Goal: Task Accomplishment & Management: Use online tool/utility

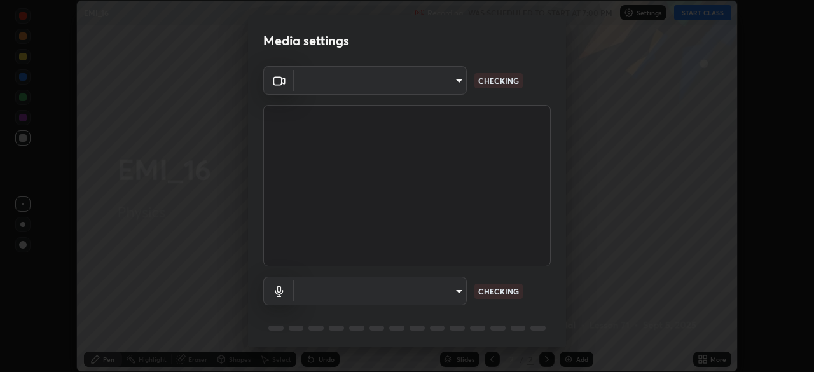
scroll to position [372, 814]
type input "fb052d740dd26dfccb3606c9a1edac083493fd34360d67d7e6341b55875d2bc8"
type input "default"
click at [475, 215] on video at bounding box center [406, 185] width 287 height 161
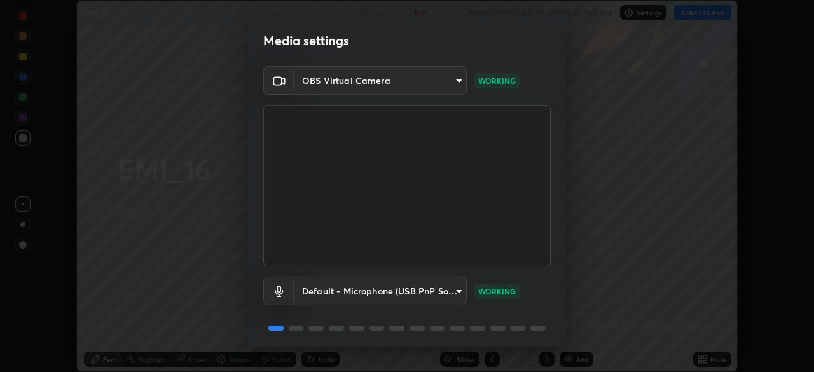
scroll to position [45, 0]
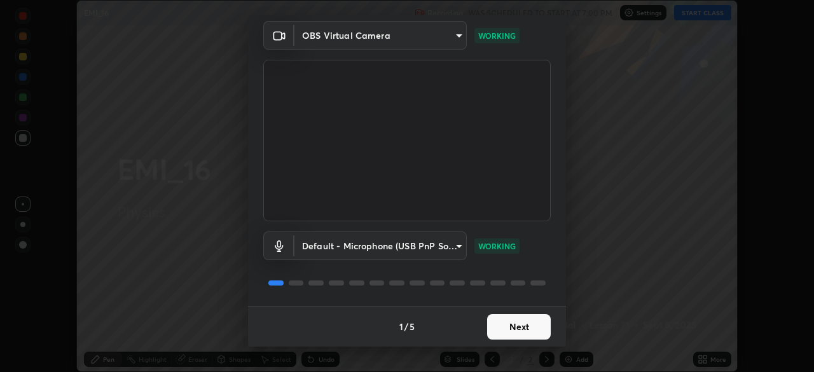
click at [508, 322] on button "Next" at bounding box center [519, 326] width 64 height 25
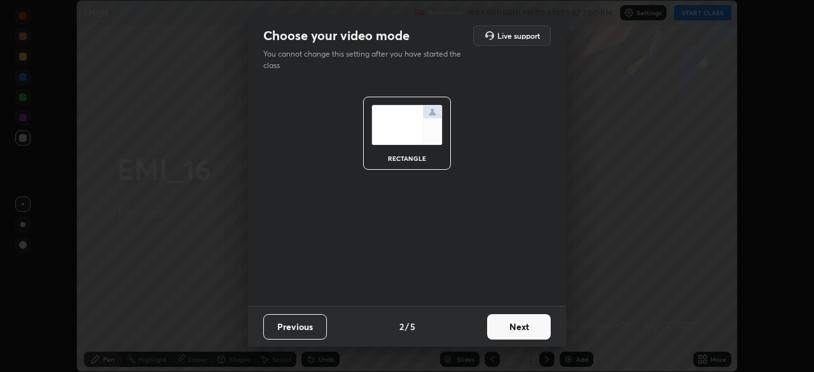
scroll to position [0, 0]
click at [508, 321] on button "Next" at bounding box center [519, 326] width 64 height 25
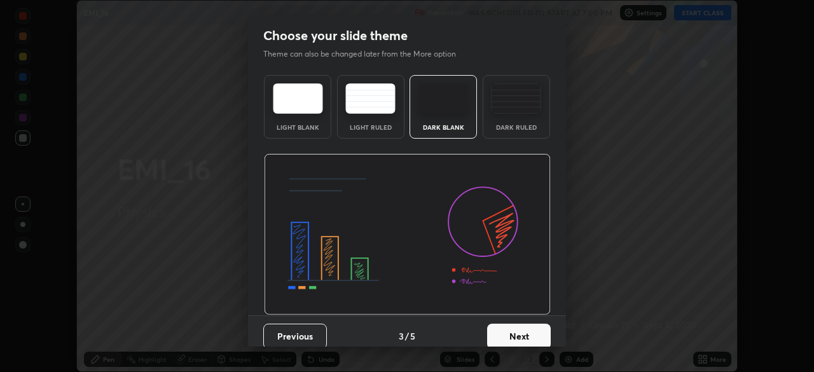
click at [510, 316] on div "Previous 3 / 5 Next" at bounding box center [407, 335] width 318 height 41
click at [492, 130] on div "Dark Ruled" at bounding box center [515, 107] width 67 height 64
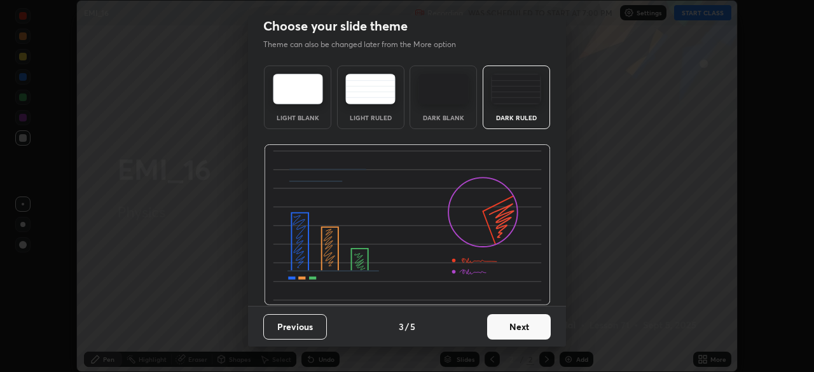
click at [513, 325] on button "Next" at bounding box center [519, 326] width 64 height 25
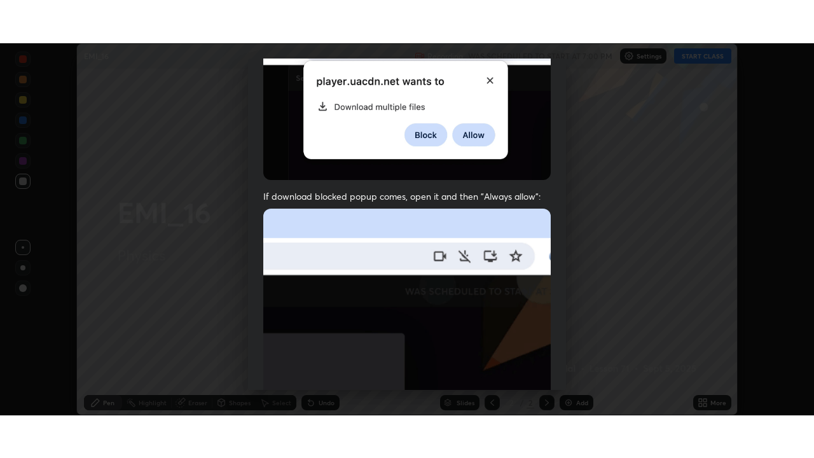
scroll to position [304, 0]
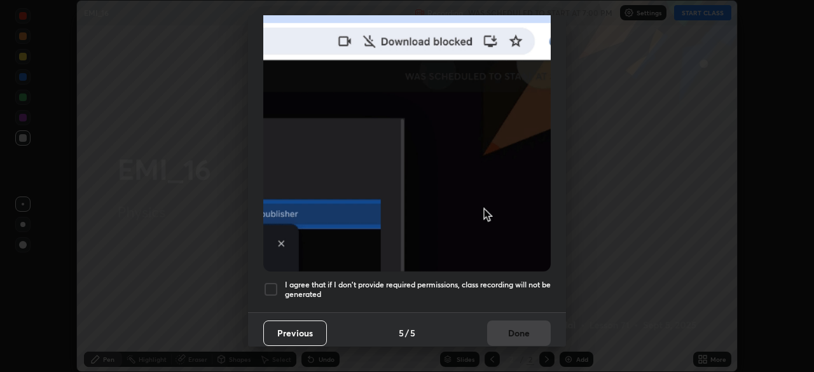
click at [466, 282] on h5 "I agree that if I don't provide required permissions, class recording will not …" at bounding box center [418, 290] width 266 height 20
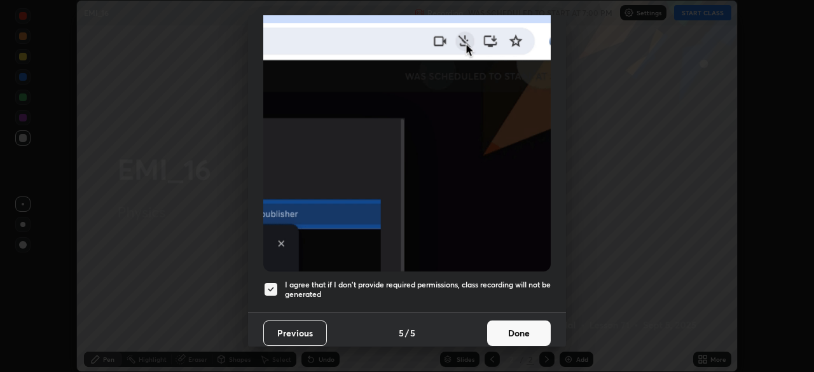
click at [494, 320] on button "Done" at bounding box center [519, 332] width 64 height 25
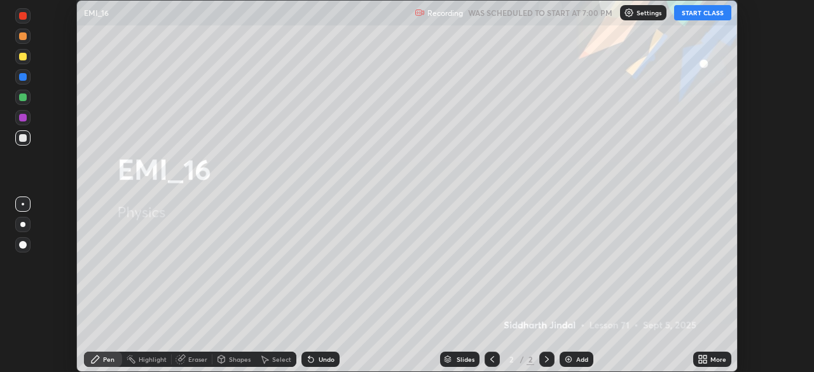
click at [699, 358] on icon at bounding box center [699, 356] width 3 height 3
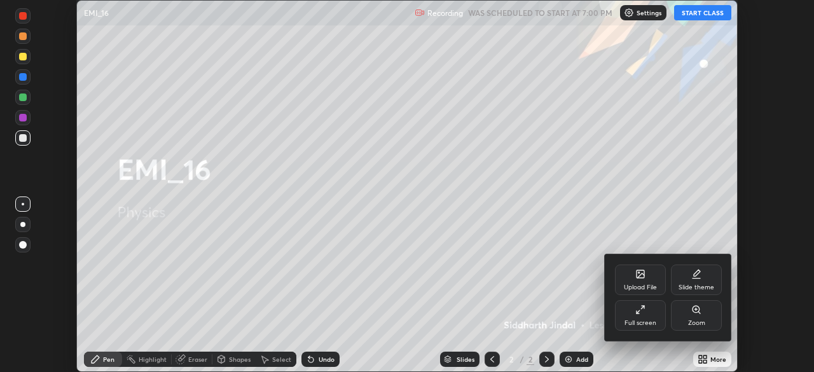
click at [648, 320] on div "Full screen" at bounding box center [640, 323] width 32 height 6
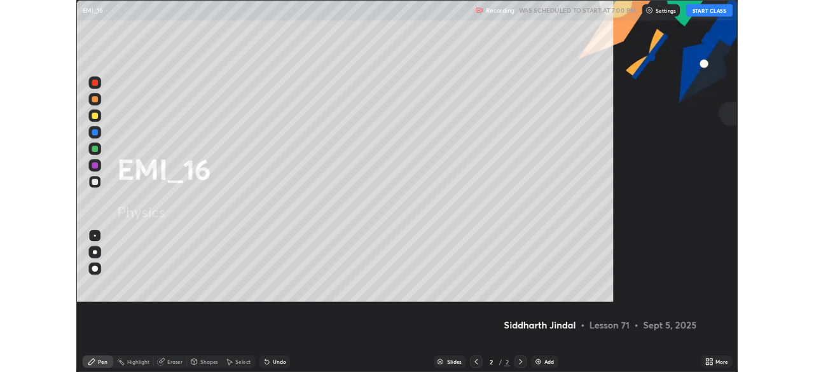
scroll to position [458, 814]
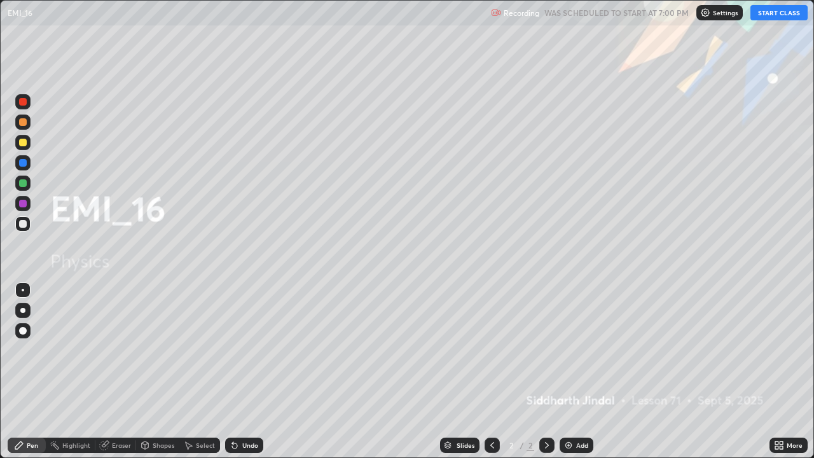
click at [766, 13] on button "START CLASS" at bounding box center [778, 12] width 57 height 15
click at [20, 308] on div at bounding box center [22, 310] width 5 height 5
click at [546, 371] on icon at bounding box center [546, 445] width 10 height 10
click at [573, 371] on div "Add" at bounding box center [576, 444] width 34 height 15
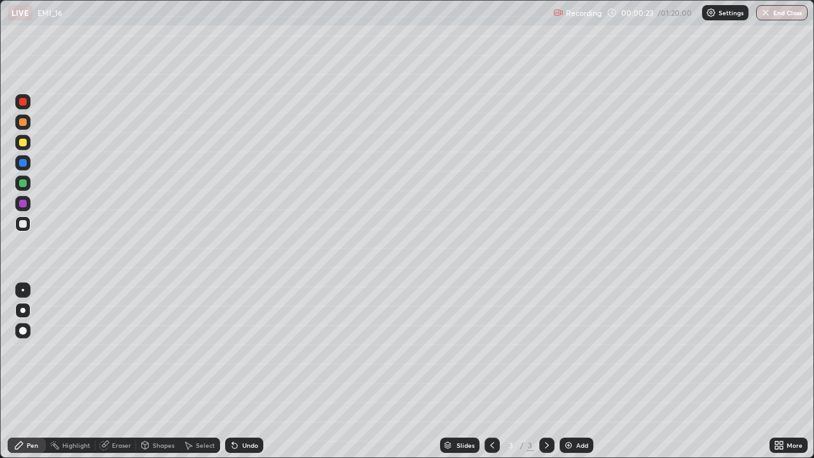
click at [256, 371] on div "Undo" at bounding box center [250, 445] width 16 height 6
click at [245, 371] on div "Undo" at bounding box center [244, 444] width 38 height 15
click at [253, 371] on div "Undo" at bounding box center [244, 444] width 38 height 15
click at [240, 371] on div "Undo" at bounding box center [244, 444] width 38 height 15
click at [544, 371] on icon at bounding box center [546, 445] width 10 height 10
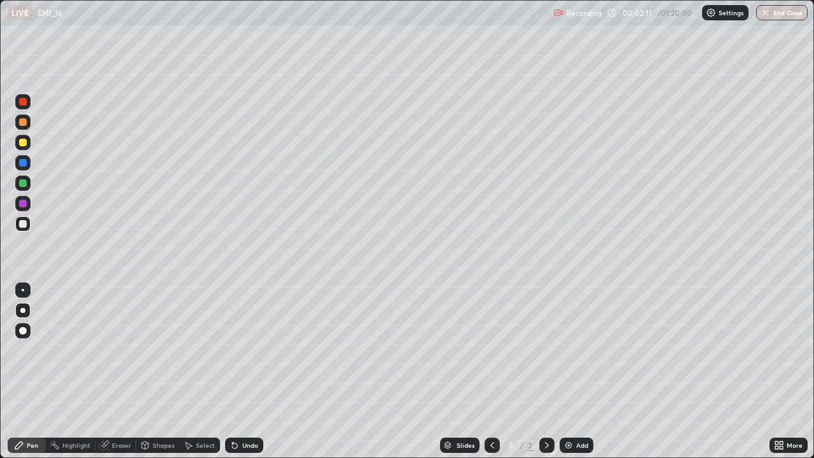
click at [573, 371] on div "Add" at bounding box center [576, 444] width 34 height 15
click at [154, 371] on div "Shapes" at bounding box center [164, 445] width 22 height 6
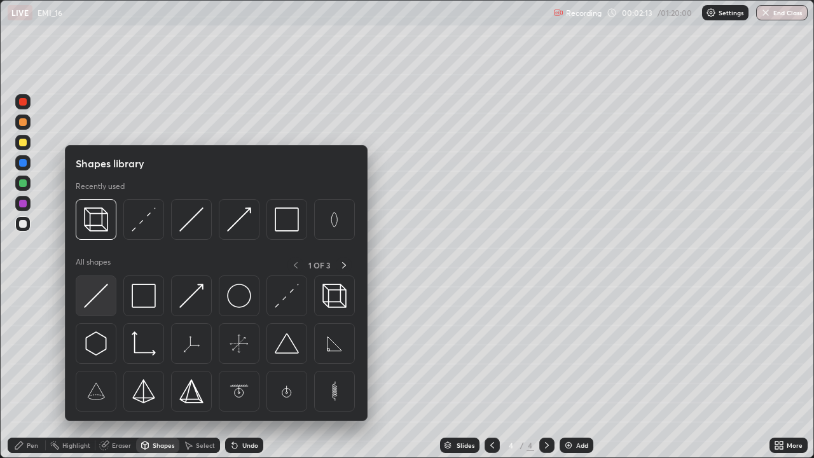
click at [103, 298] on img at bounding box center [96, 295] width 24 height 24
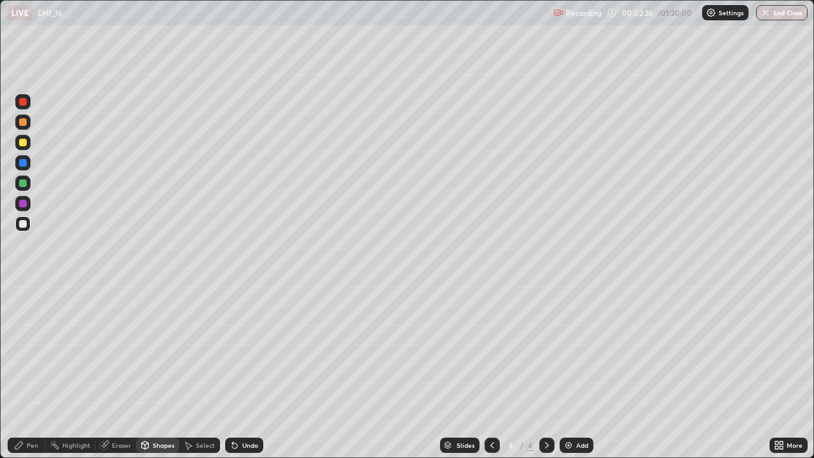
click at [163, 371] on div "Shapes" at bounding box center [164, 445] width 22 height 6
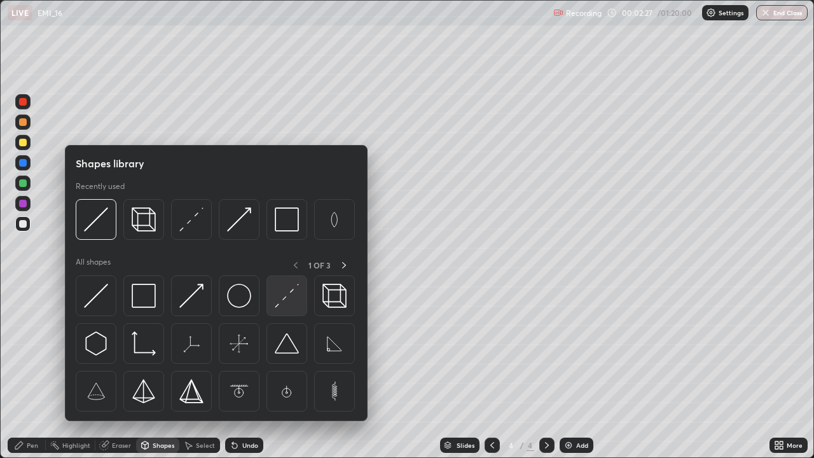
click at [283, 299] on img at bounding box center [287, 295] width 24 height 24
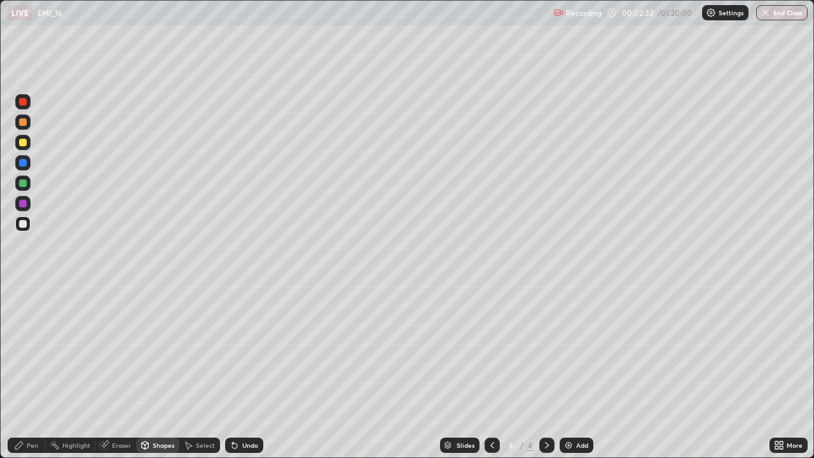
click at [25, 371] on div "Pen" at bounding box center [27, 444] width 38 height 15
click at [156, 371] on div "Shapes" at bounding box center [164, 445] width 22 height 6
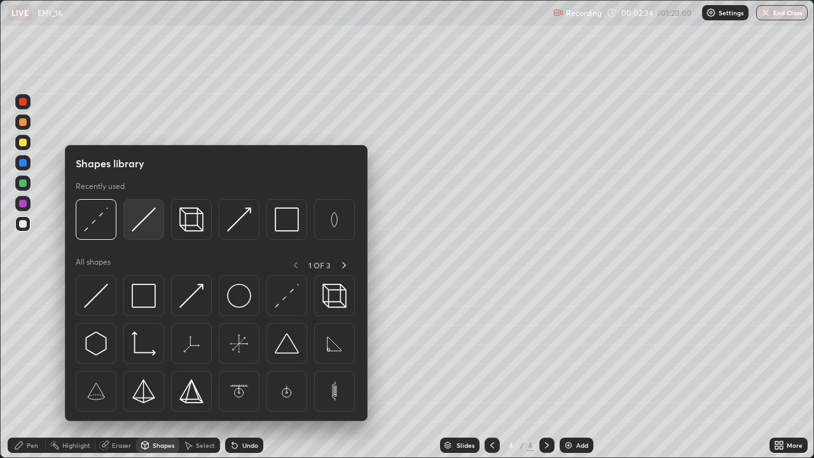
click at [135, 225] on img at bounding box center [144, 219] width 24 height 24
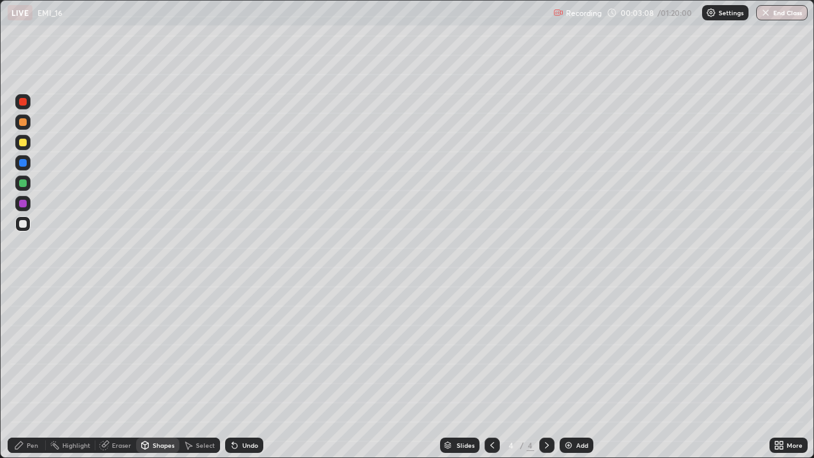
click at [244, 371] on div "Undo" at bounding box center [250, 445] width 16 height 6
click at [167, 371] on div "Shapes" at bounding box center [164, 445] width 22 height 6
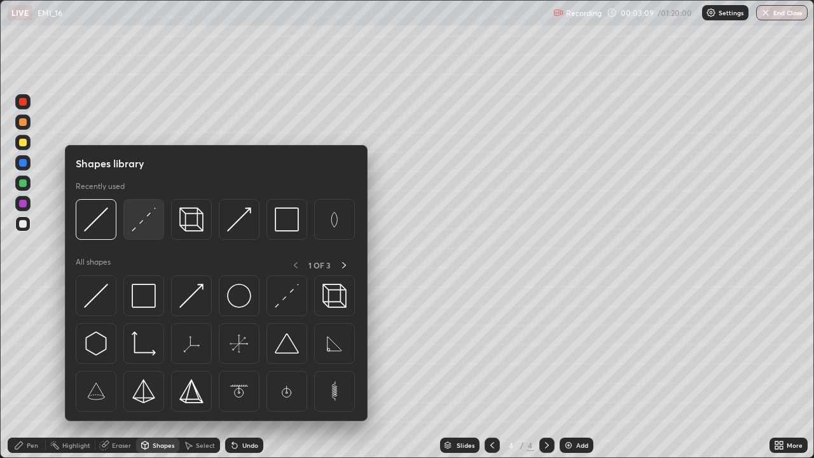
click at [148, 224] on img at bounding box center [144, 219] width 24 height 24
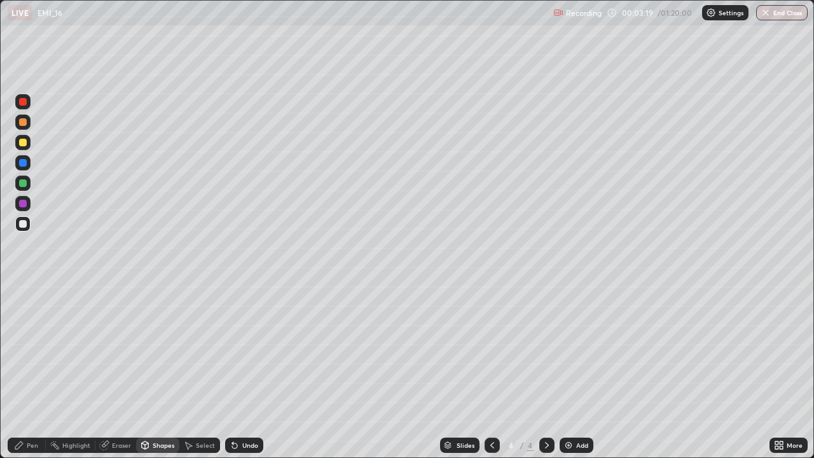
click at [34, 371] on div "Pen" at bounding box center [27, 444] width 38 height 15
click at [239, 371] on div "Undo" at bounding box center [244, 444] width 38 height 15
click at [27, 146] on div at bounding box center [22, 142] width 15 height 15
click at [242, 371] on div "Undo" at bounding box center [244, 444] width 38 height 15
click at [243, 371] on div "Undo" at bounding box center [244, 444] width 38 height 15
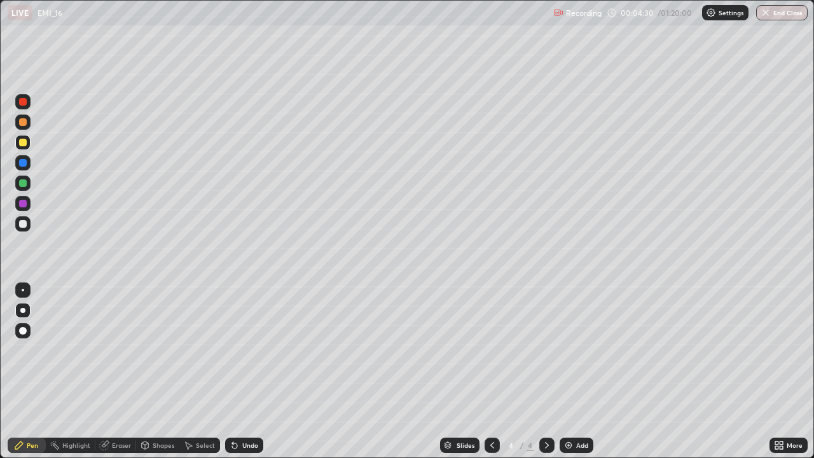
click at [244, 371] on div "Undo" at bounding box center [244, 444] width 38 height 15
click at [246, 371] on div "Undo" at bounding box center [244, 444] width 38 height 15
click at [245, 371] on div "Undo" at bounding box center [244, 444] width 38 height 15
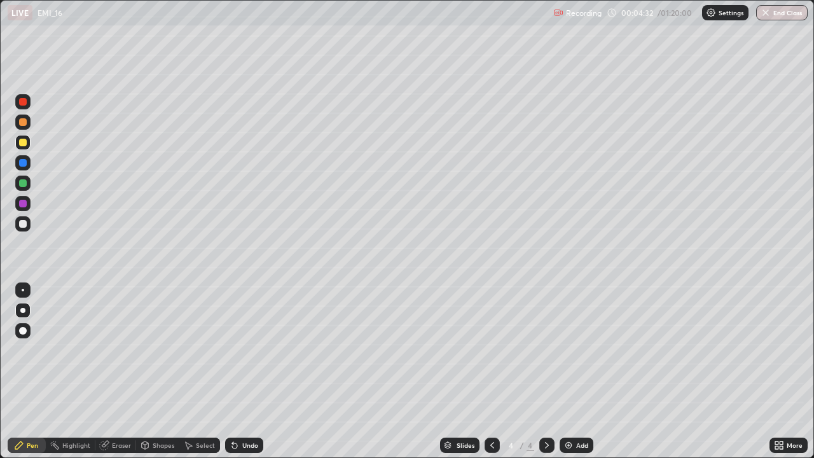
click at [245, 371] on div "Undo" at bounding box center [244, 444] width 38 height 15
click at [247, 371] on div "Undo" at bounding box center [250, 445] width 16 height 6
click at [244, 371] on div "Undo" at bounding box center [250, 445] width 16 height 6
click at [243, 371] on div "Undo" at bounding box center [250, 445] width 16 height 6
click at [244, 371] on div "Undo" at bounding box center [250, 445] width 16 height 6
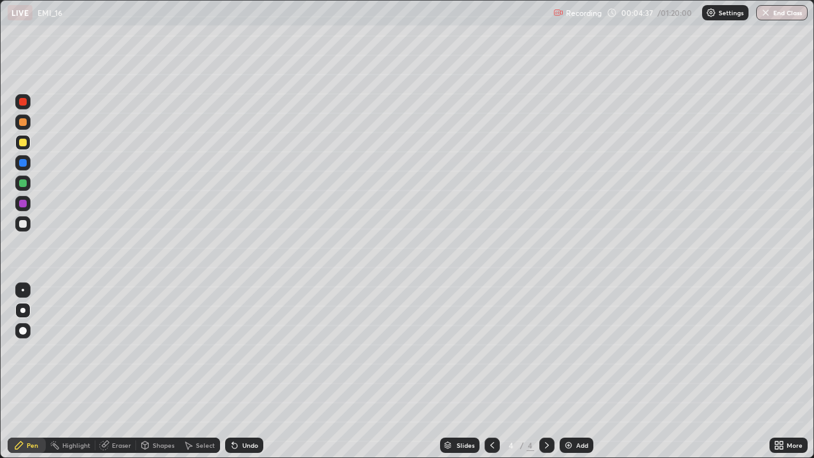
click at [244, 371] on div "Undo" at bounding box center [250, 445] width 16 height 6
click at [123, 371] on div "Eraser" at bounding box center [121, 445] width 19 height 6
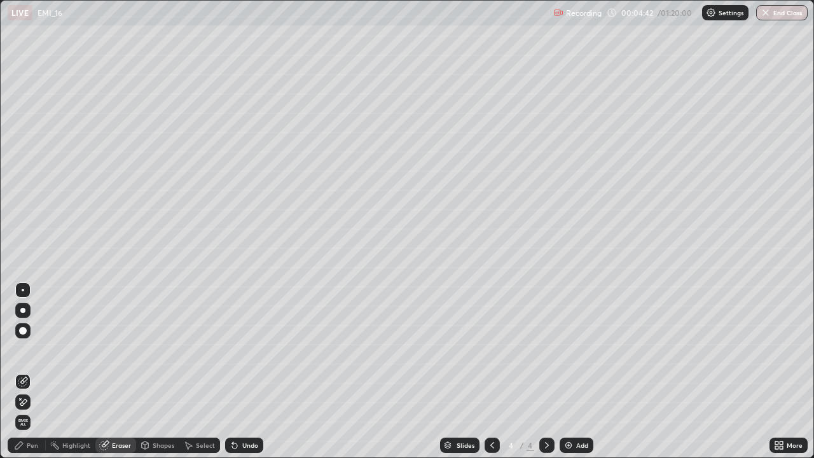
click at [158, 371] on div "Shapes" at bounding box center [164, 445] width 22 height 6
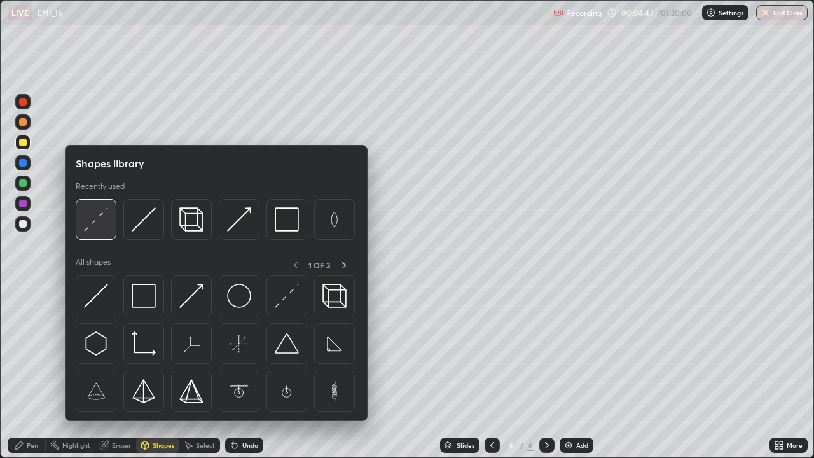
click at [99, 217] on img at bounding box center [96, 219] width 24 height 24
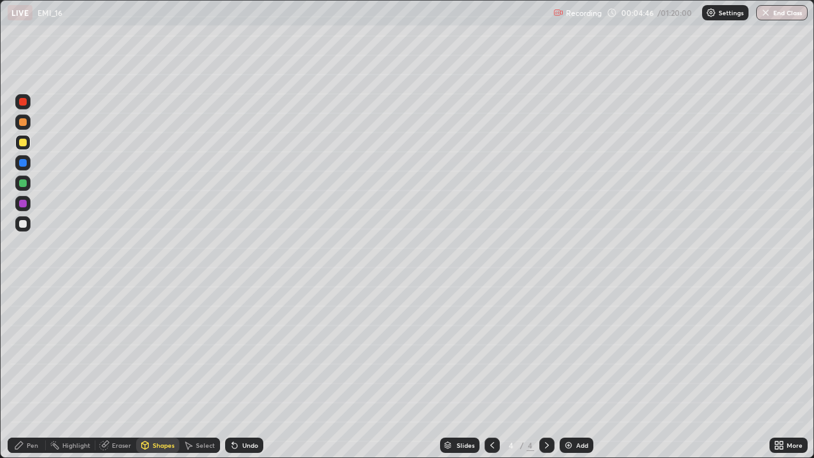
click at [243, 371] on div "Undo" at bounding box center [250, 445] width 16 height 6
click at [32, 371] on div "Pen" at bounding box center [32, 445] width 11 height 6
click at [145, 371] on icon at bounding box center [145, 445] width 7 height 8
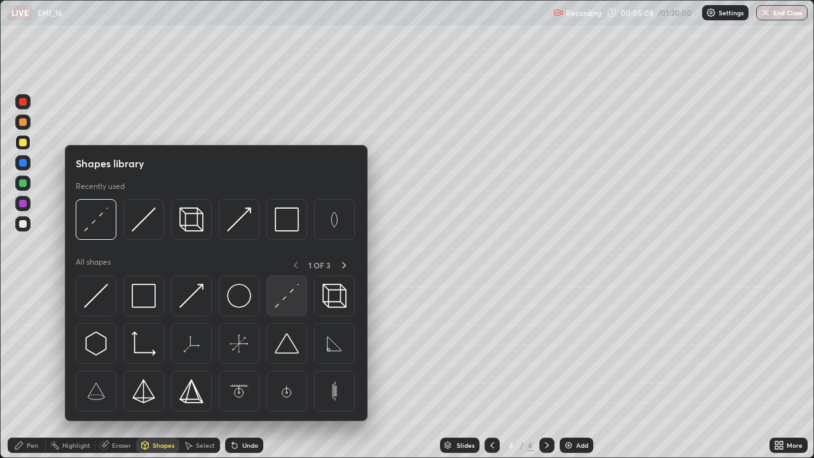
click at [278, 296] on img at bounding box center [287, 295] width 24 height 24
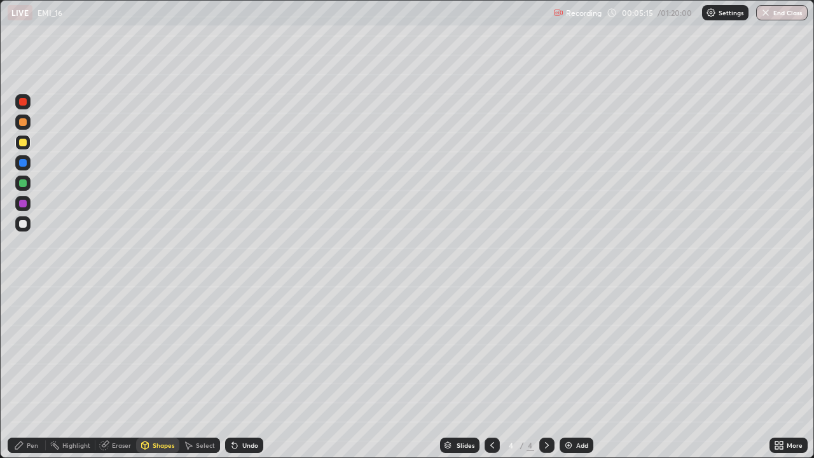
click at [29, 371] on div "Pen" at bounding box center [32, 445] width 11 height 6
click at [242, 371] on div "Undo" at bounding box center [250, 445] width 16 height 6
click at [22, 182] on div at bounding box center [23, 183] width 8 height 8
click at [249, 371] on div "Undo" at bounding box center [250, 445] width 16 height 6
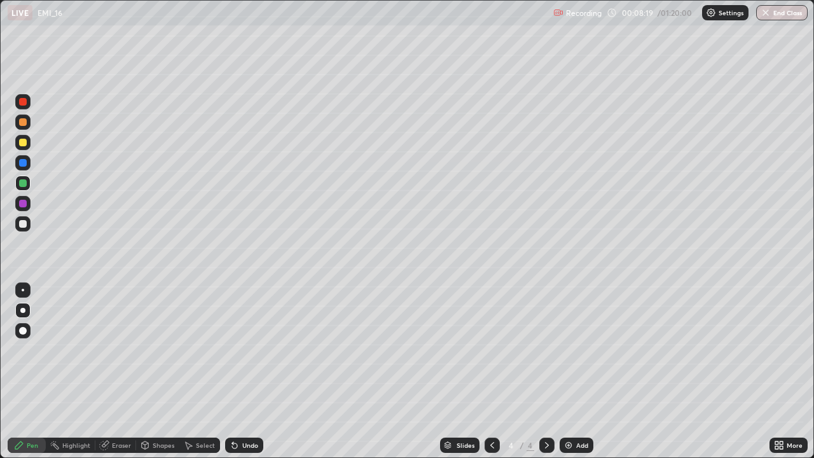
click at [545, 371] on icon at bounding box center [546, 445] width 10 height 10
click at [565, 371] on img at bounding box center [568, 445] width 10 height 10
click at [151, 371] on div "Shapes" at bounding box center [157, 444] width 43 height 15
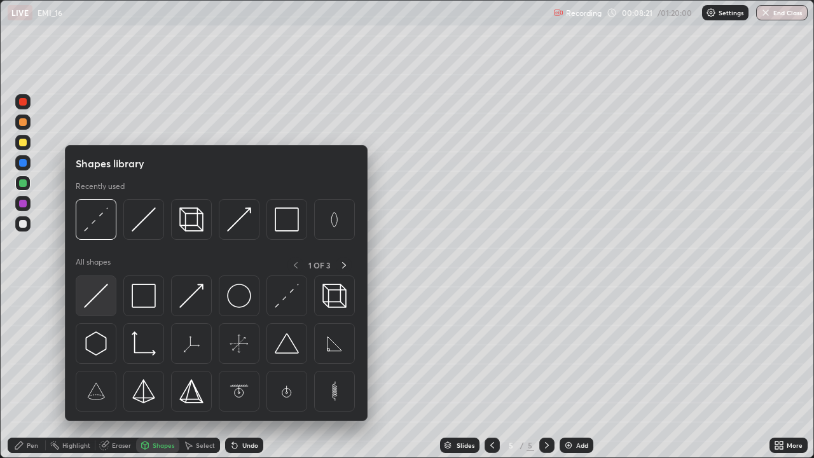
click at [102, 295] on img at bounding box center [96, 295] width 24 height 24
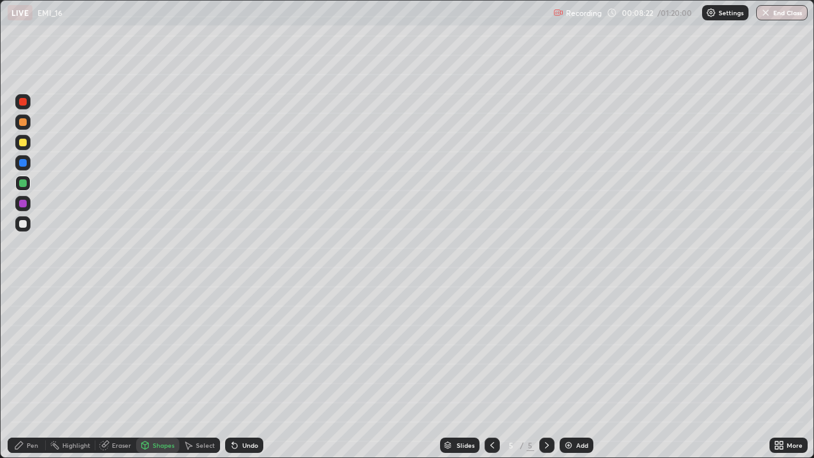
click at [22, 225] on div at bounding box center [23, 224] width 8 height 8
click at [247, 371] on div "Undo" at bounding box center [250, 445] width 16 height 6
click at [248, 371] on div "Undo" at bounding box center [250, 445] width 16 height 6
click at [239, 371] on div "Undo" at bounding box center [244, 444] width 38 height 15
click at [32, 371] on div "Pen" at bounding box center [32, 445] width 11 height 6
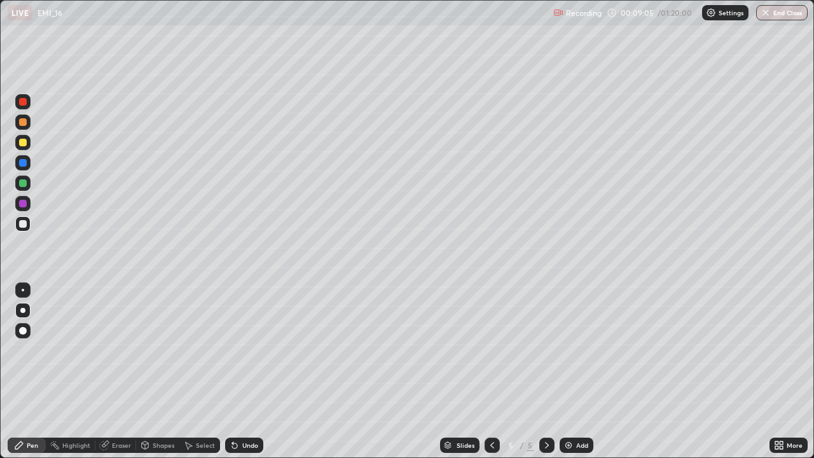
click at [153, 371] on div "Shapes" at bounding box center [164, 445] width 22 height 6
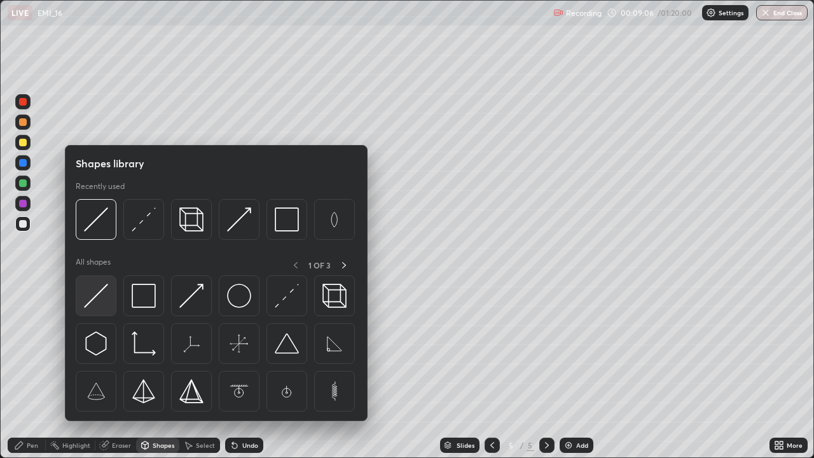
click at [107, 302] on img at bounding box center [96, 295] width 24 height 24
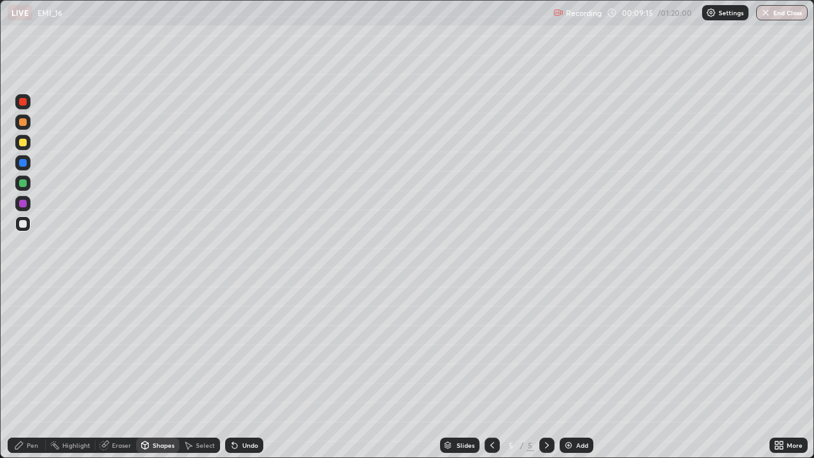
click at [32, 371] on div "Pen" at bounding box center [32, 445] width 11 height 6
click at [540, 371] on div at bounding box center [546, 444] width 15 height 15
click at [571, 371] on img at bounding box center [568, 445] width 10 height 10
click at [22, 224] on div at bounding box center [23, 224] width 8 height 8
click at [261, 371] on div "Undo" at bounding box center [244, 444] width 38 height 15
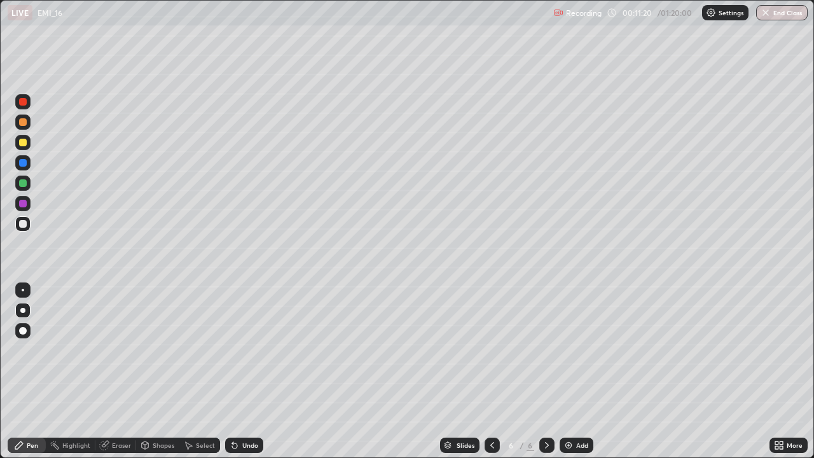
click at [254, 371] on div "Undo" at bounding box center [244, 444] width 38 height 15
click at [247, 371] on div "Undo" at bounding box center [250, 445] width 16 height 6
click at [248, 371] on div "Undo" at bounding box center [250, 445] width 16 height 6
click at [247, 371] on div "Undo" at bounding box center [250, 445] width 16 height 6
click at [242, 371] on div "Undo" at bounding box center [244, 444] width 38 height 15
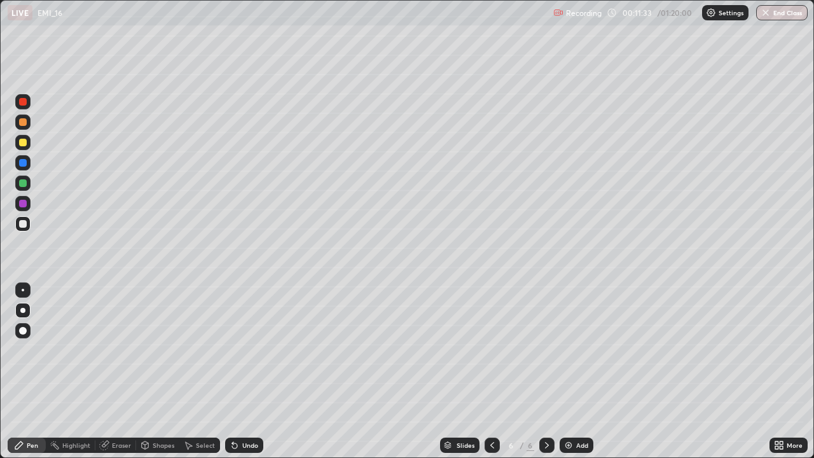
click at [238, 371] on div "Undo" at bounding box center [244, 444] width 38 height 15
click at [232, 371] on icon at bounding box center [232, 442] width 1 height 1
click at [233, 371] on icon at bounding box center [234, 445] width 5 height 5
click at [238, 371] on div "Undo" at bounding box center [244, 444] width 38 height 15
click at [547, 371] on icon at bounding box center [546, 445] width 10 height 10
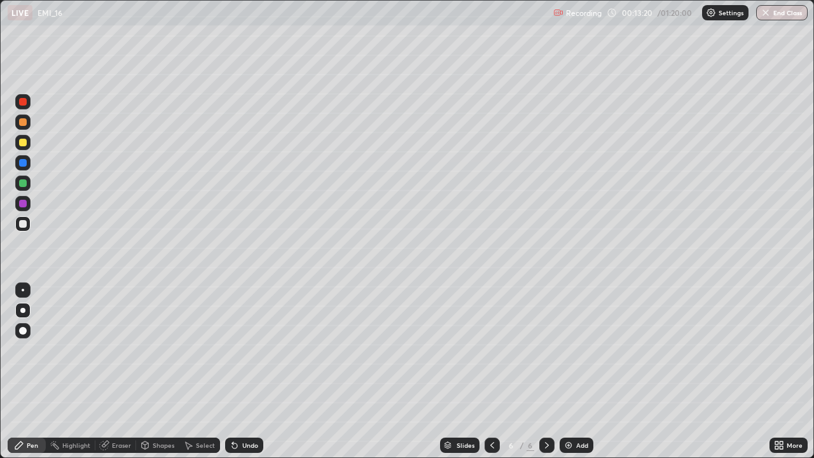
click at [565, 371] on img at bounding box center [568, 445] width 10 height 10
click at [22, 143] on div at bounding box center [23, 143] width 8 height 8
click at [242, 371] on div "Undo" at bounding box center [250, 445] width 16 height 6
click at [239, 371] on div "Undo" at bounding box center [244, 444] width 38 height 15
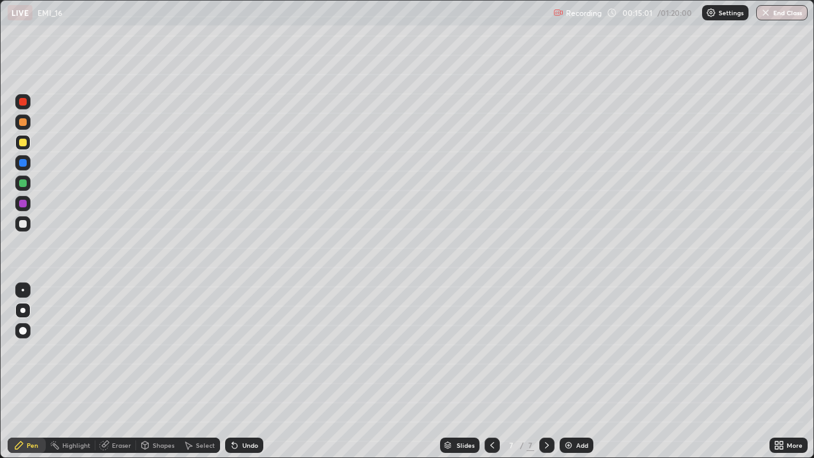
click at [238, 371] on div "Undo" at bounding box center [244, 444] width 38 height 15
click at [237, 371] on icon at bounding box center [234, 445] width 10 height 10
click at [238, 371] on div "Undo" at bounding box center [244, 444] width 38 height 15
click at [233, 371] on icon at bounding box center [234, 445] width 5 height 5
click at [237, 371] on icon at bounding box center [234, 445] width 10 height 10
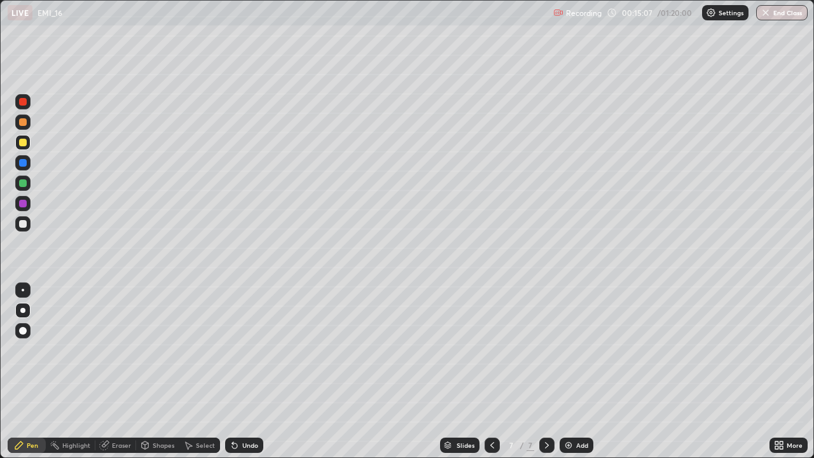
click at [232, 371] on icon at bounding box center [232, 442] width 1 height 1
click at [242, 371] on div "Undo" at bounding box center [250, 445] width 16 height 6
click at [240, 371] on div "Undo" at bounding box center [244, 444] width 38 height 15
click at [239, 371] on div "Undo" at bounding box center [244, 444] width 38 height 15
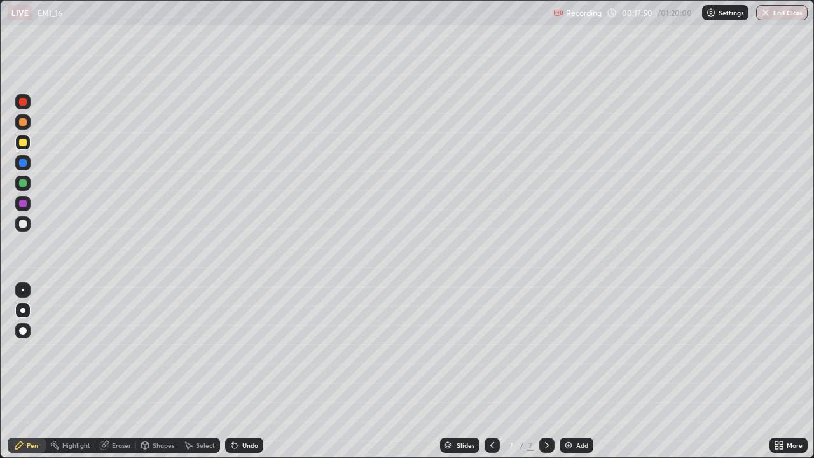
click at [118, 371] on div "Eraser" at bounding box center [121, 445] width 19 height 6
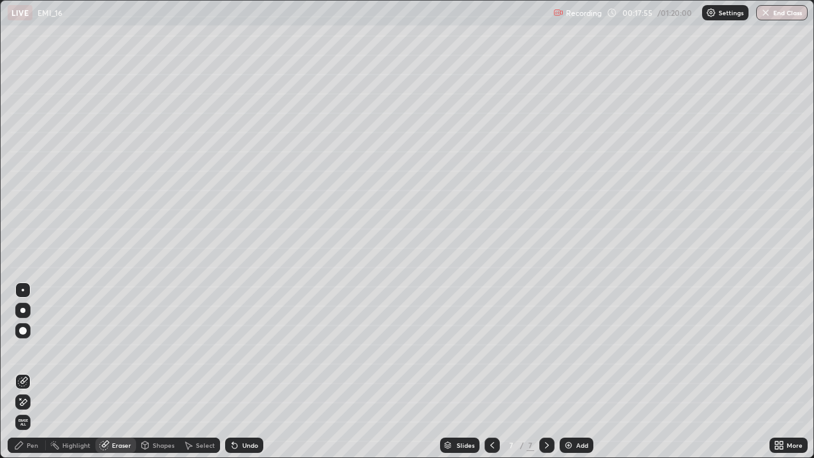
click at [33, 371] on div "Pen" at bounding box center [32, 445] width 11 height 6
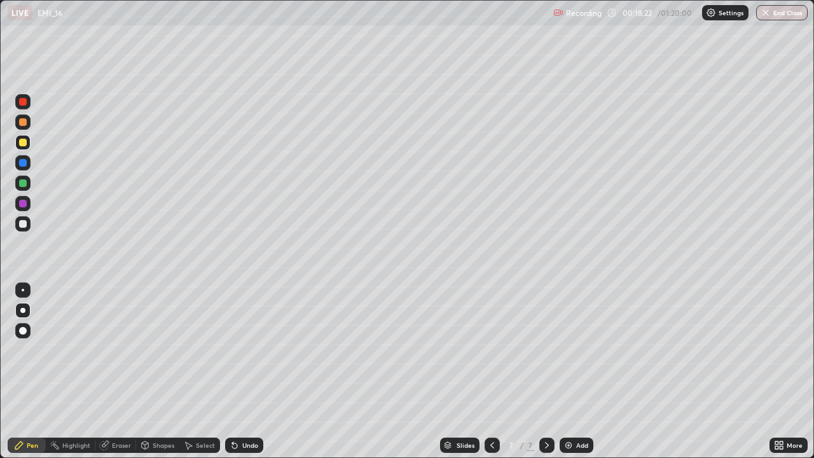
click at [199, 371] on div "Select" at bounding box center [205, 445] width 19 height 6
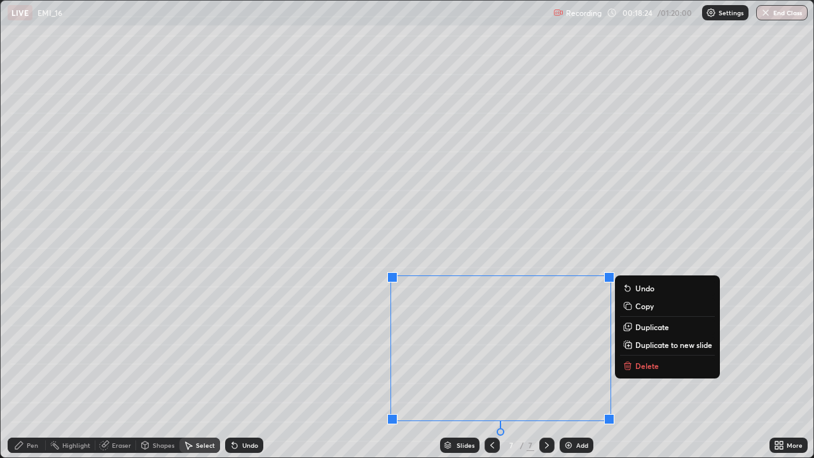
click at [635, 368] on p "Delete" at bounding box center [647, 365] width 24 height 10
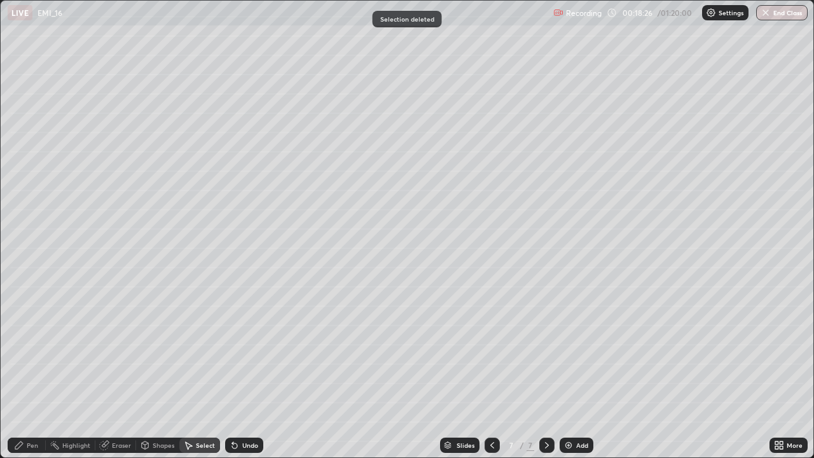
click at [31, 371] on div "Pen" at bounding box center [27, 444] width 38 height 15
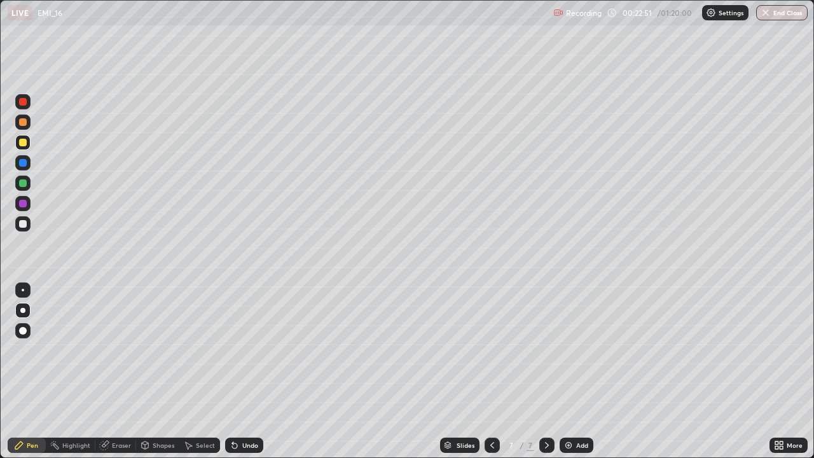
click at [545, 371] on icon at bounding box center [546, 445] width 10 height 10
click at [571, 371] on img at bounding box center [568, 445] width 10 height 10
click at [243, 371] on div "Undo" at bounding box center [244, 444] width 38 height 15
click at [247, 371] on div "Undo" at bounding box center [250, 445] width 16 height 6
click at [489, 371] on icon at bounding box center [492, 445] width 10 height 10
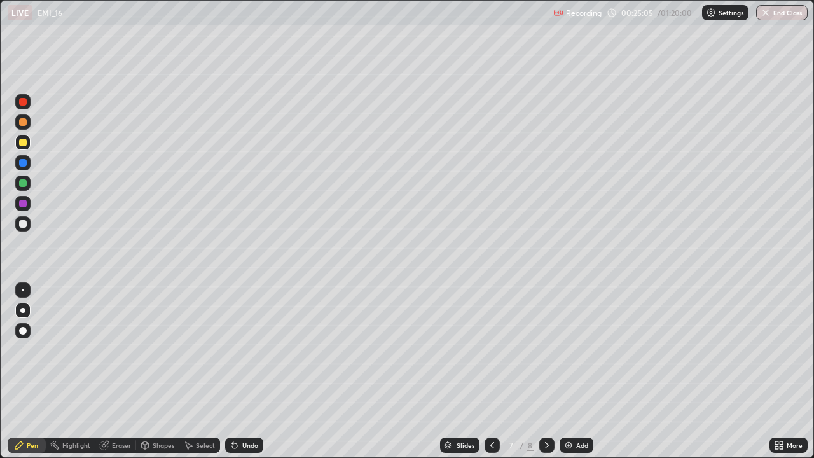
click at [545, 371] on icon at bounding box center [546, 445] width 10 height 10
click at [574, 371] on div "Add" at bounding box center [576, 444] width 34 height 15
click at [247, 371] on div "Undo" at bounding box center [244, 444] width 38 height 15
click at [491, 371] on icon at bounding box center [492, 445] width 10 height 10
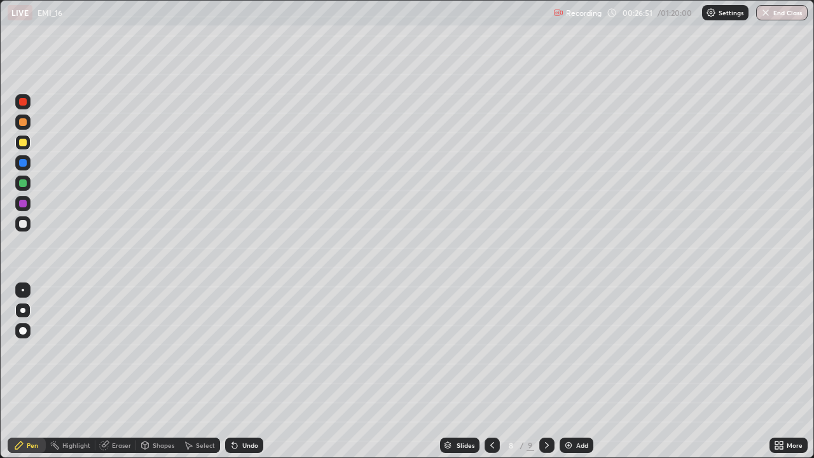
click at [491, 371] on icon at bounding box center [492, 445] width 10 height 10
click at [237, 371] on icon at bounding box center [234, 445] width 10 height 10
click at [543, 371] on icon at bounding box center [546, 445] width 10 height 10
click at [200, 371] on div "Select" at bounding box center [199, 444] width 41 height 15
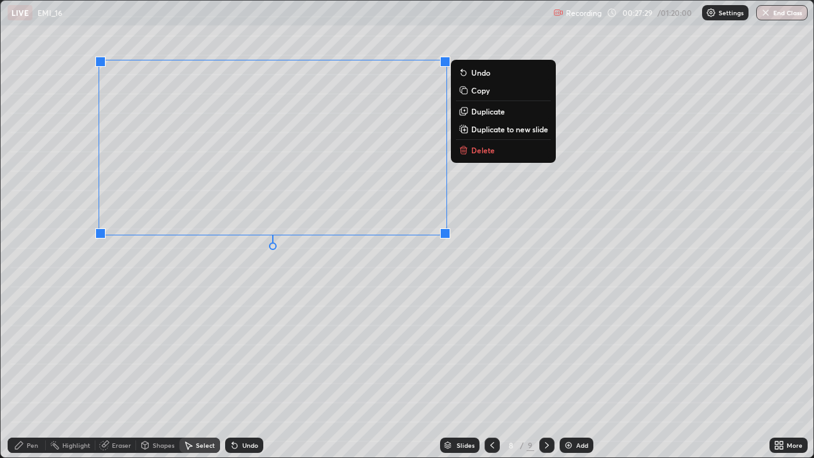
click at [484, 154] on p "Delete" at bounding box center [483, 150] width 24 height 10
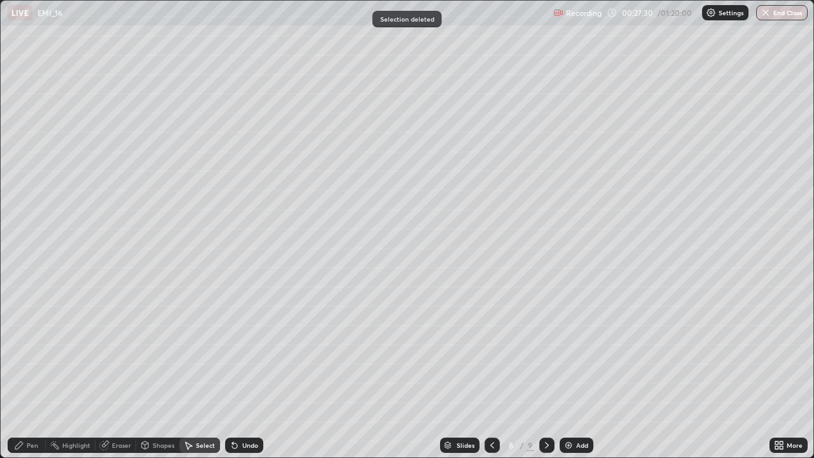
click at [28, 371] on div "Pen" at bounding box center [27, 444] width 38 height 15
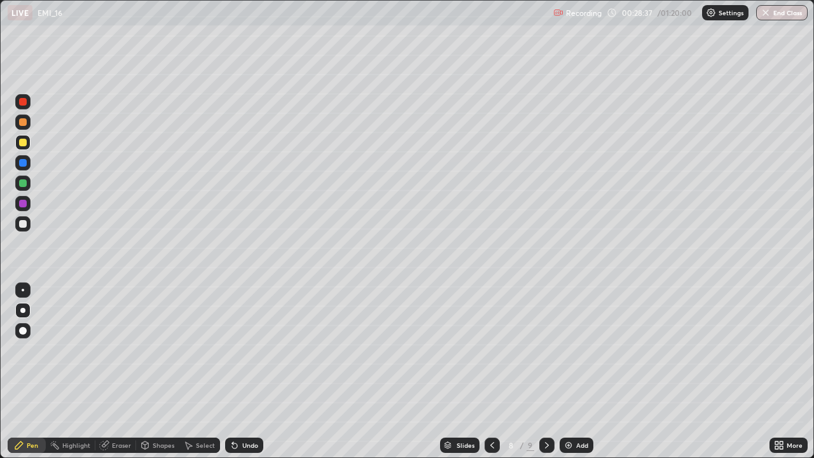
click at [238, 371] on div "Undo" at bounding box center [244, 444] width 38 height 15
click at [245, 371] on div "Undo" at bounding box center [250, 445] width 16 height 6
click at [243, 371] on div "Undo" at bounding box center [250, 445] width 16 height 6
click at [242, 371] on div "Undo" at bounding box center [250, 445] width 16 height 6
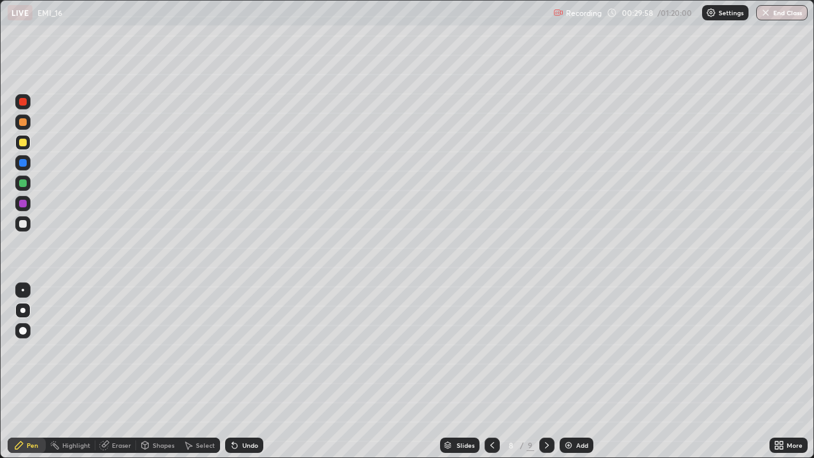
click at [242, 371] on div "Undo" at bounding box center [250, 445] width 16 height 6
click at [250, 371] on div "Undo" at bounding box center [250, 445] width 16 height 6
click at [247, 371] on div "Undo" at bounding box center [250, 445] width 16 height 6
click at [254, 371] on div "Undo" at bounding box center [250, 445] width 16 height 6
click at [545, 371] on icon at bounding box center [546, 445] width 10 height 10
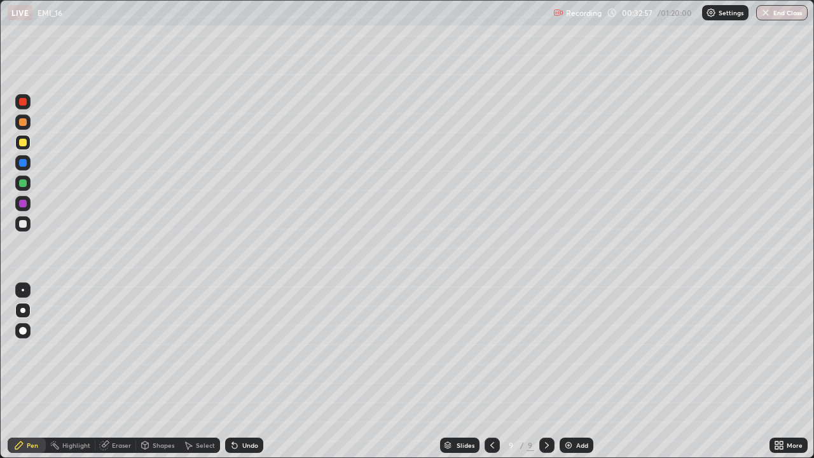
click at [566, 371] on img at bounding box center [568, 445] width 10 height 10
click at [242, 371] on div "Undo" at bounding box center [244, 444] width 38 height 15
click at [244, 371] on div "Undo" at bounding box center [244, 444] width 38 height 15
click at [247, 371] on div "Undo" at bounding box center [244, 444] width 38 height 15
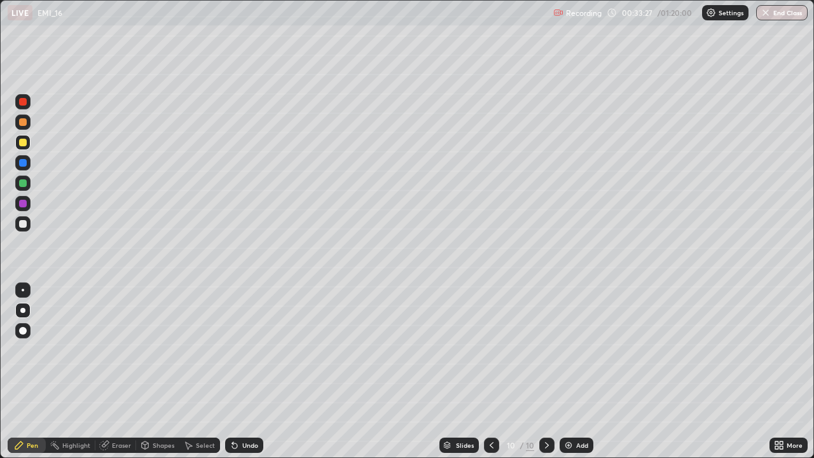
click at [248, 371] on div "Undo" at bounding box center [244, 444] width 38 height 15
click at [249, 371] on div "Undo" at bounding box center [244, 444] width 38 height 15
click at [250, 371] on div "Undo" at bounding box center [244, 444] width 38 height 15
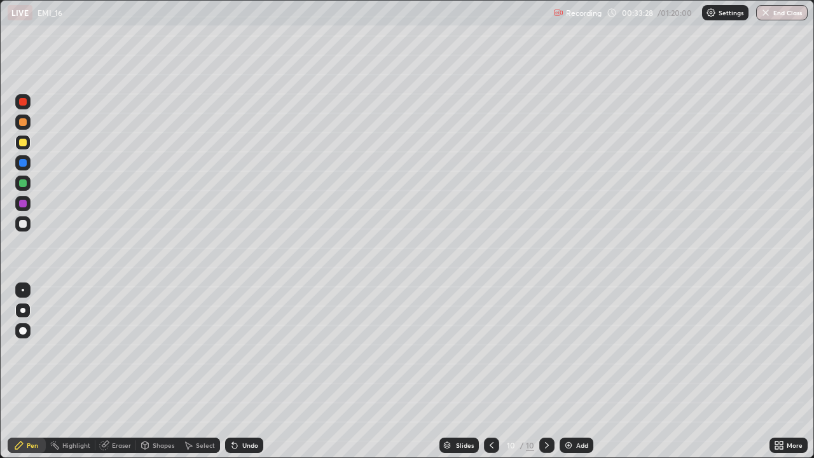
click at [252, 371] on div "Undo" at bounding box center [244, 444] width 38 height 15
click at [543, 371] on icon at bounding box center [546, 445] width 10 height 10
click at [571, 371] on img at bounding box center [568, 445] width 10 height 10
click at [154, 371] on div "Shapes" at bounding box center [164, 445] width 22 height 6
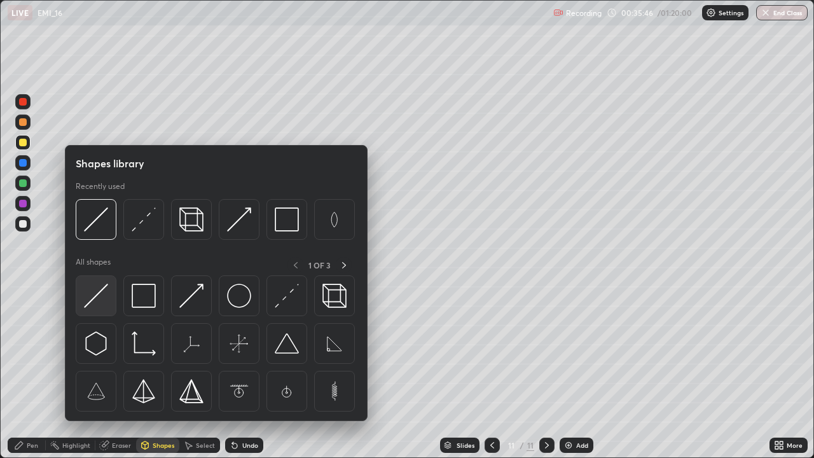
click at [103, 295] on img at bounding box center [96, 295] width 24 height 24
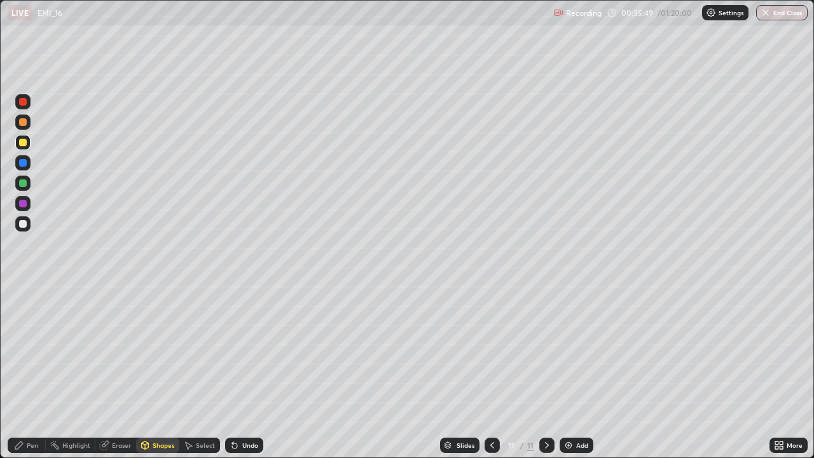
click at [37, 371] on div "Pen" at bounding box center [32, 445] width 11 height 6
click at [149, 371] on div "Shapes" at bounding box center [157, 444] width 43 height 15
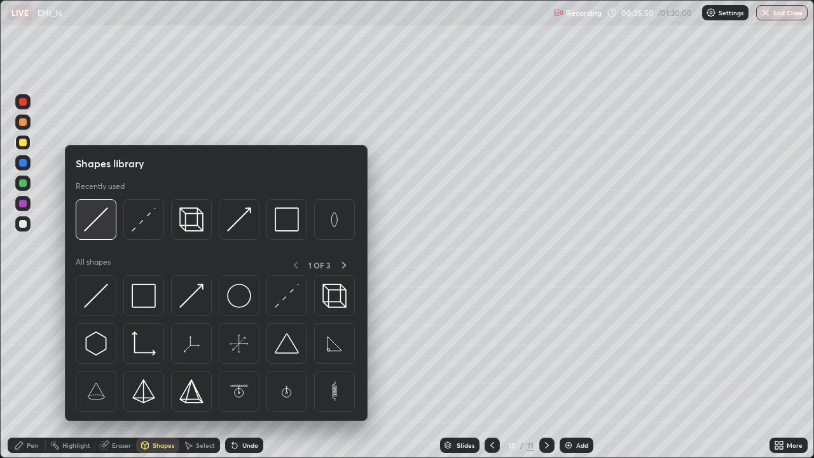
click at [96, 222] on img at bounding box center [96, 219] width 24 height 24
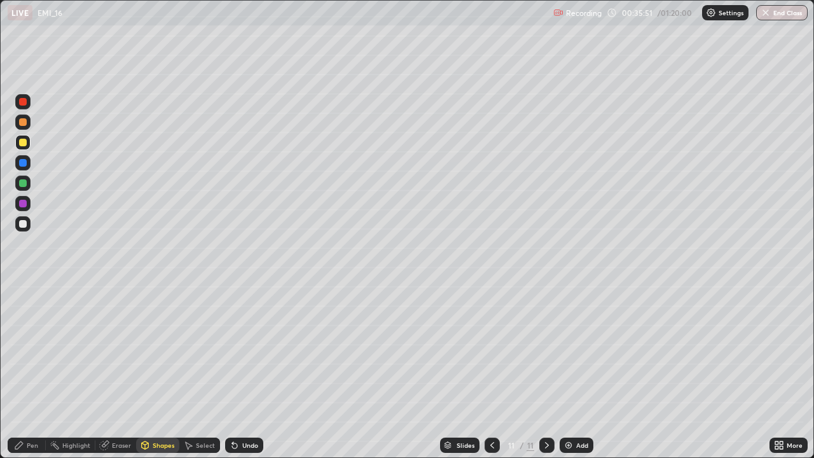
click at [25, 224] on div at bounding box center [23, 224] width 8 height 8
click at [25, 371] on div "Pen" at bounding box center [27, 444] width 38 height 15
click at [24, 222] on div at bounding box center [23, 224] width 8 height 8
click at [153, 371] on div "Shapes" at bounding box center [164, 445] width 22 height 6
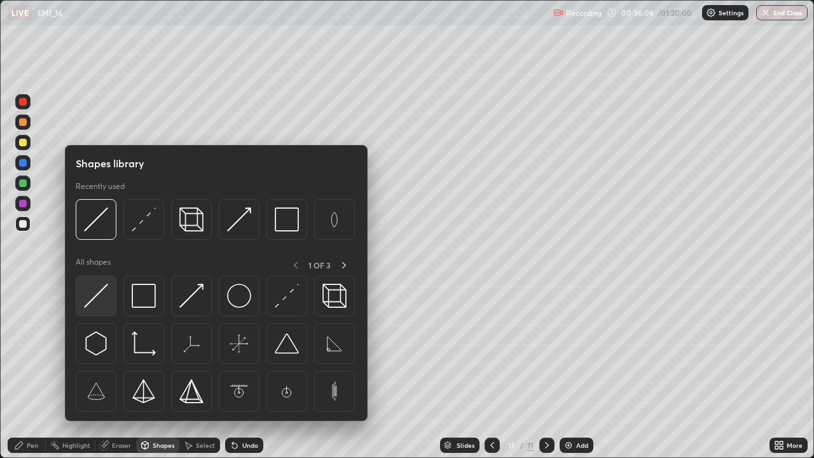
click at [100, 296] on img at bounding box center [96, 295] width 24 height 24
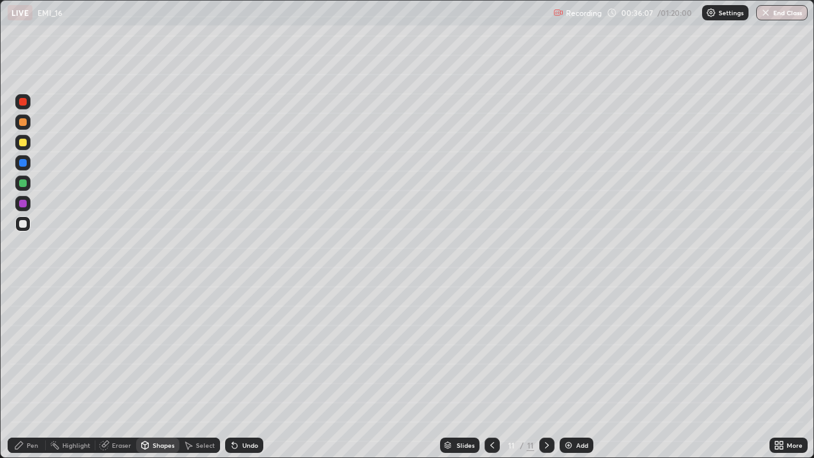
click at [31, 371] on div "Pen" at bounding box center [27, 444] width 38 height 15
click at [25, 283] on div at bounding box center [22, 289] width 15 height 15
click at [153, 371] on div "Shapes" at bounding box center [164, 445] width 22 height 6
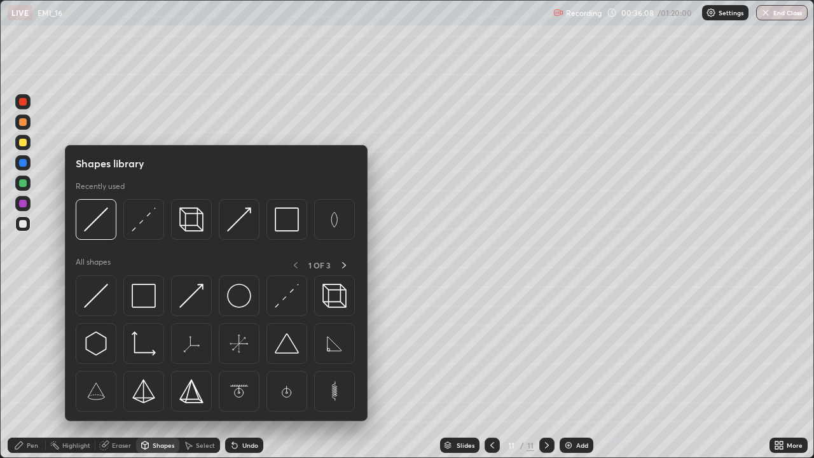
click at [153, 371] on div "Shapes" at bounding box center [164, 445] width 22 height 6
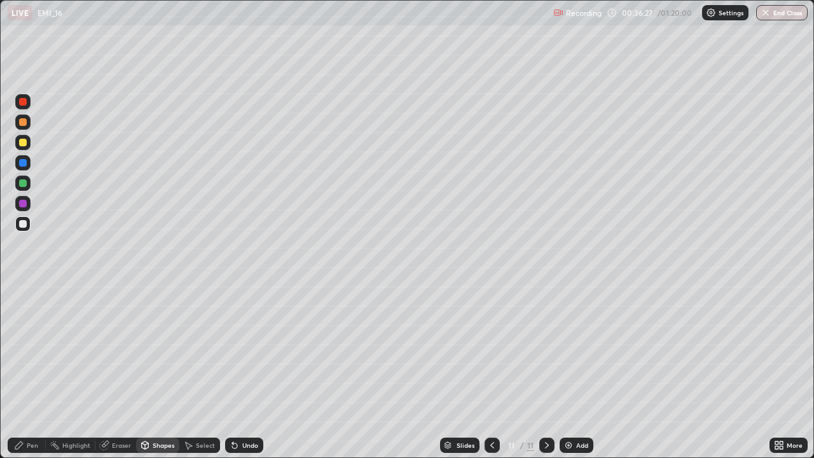
click at [29, 371] on div "Pen" at bounding box center [32, 445] width 11 height 6
click at [123, 371] on div "Eraser" at bounding box center [121, 445] width 19 height 6
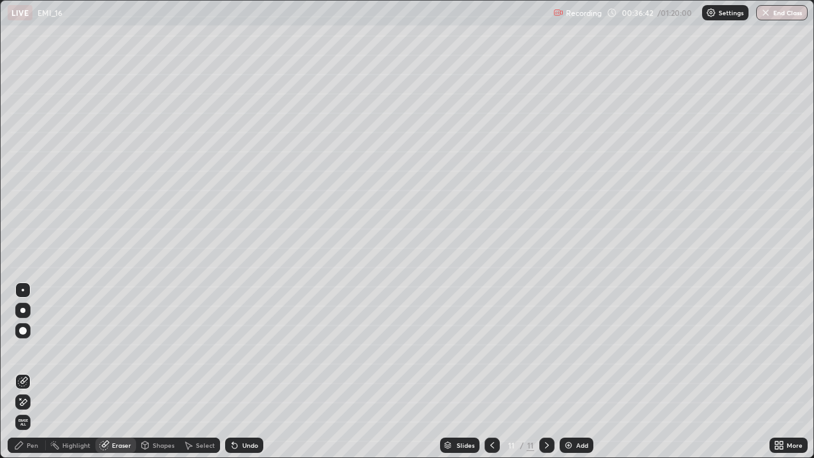
click at [27, 371] on icon at bounding box center [23, 402] width 10 height 11
click at [32, 371] on div "Pen" at bounding box center [32, 445] width 11 height 6
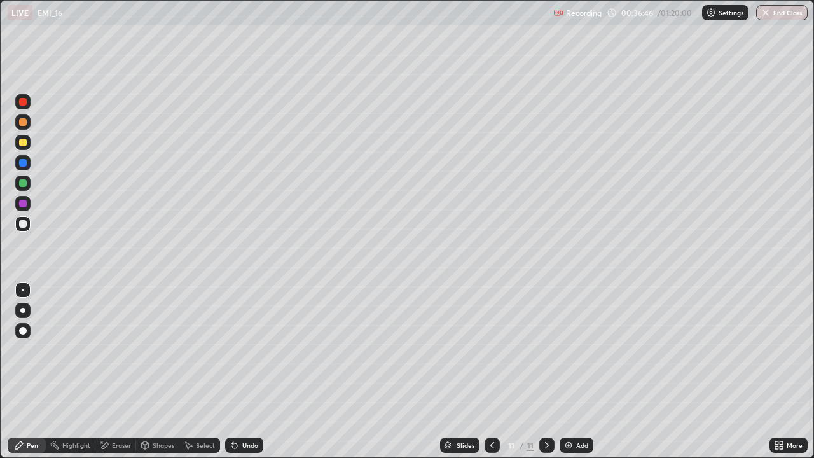
click at [242, 371] on div "Undo" at bounding box center [250, 445] width 16 height 6
click at [237, 371] on div "Undo" at bounding box center [244, 444] width 38 height 15
click at [236, 371] on icon at bounding box center [234, 445] width 10 height 10
click at [238, 371] on div "Undo" at bounding box center [244, 444] width 38 height 15
click at [157, 371] on div "Shapes" at bounding box center [164, 445] width 22 height 6
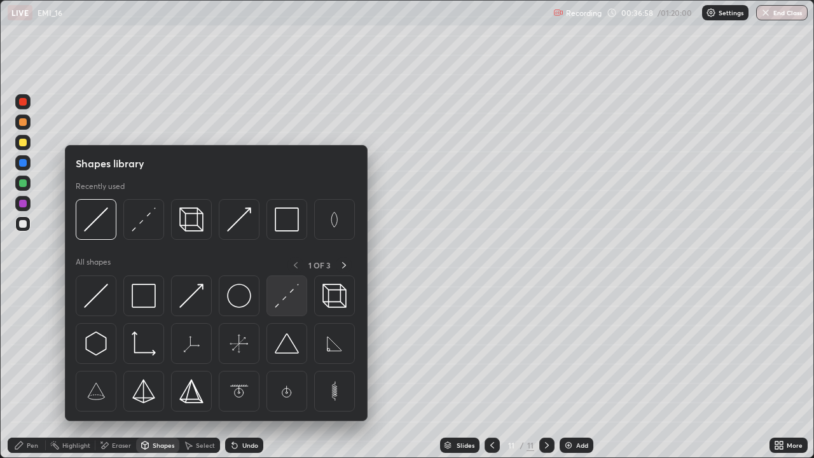
click at [284, 296] on img at bounding box center [287, 295] width 24 height 24
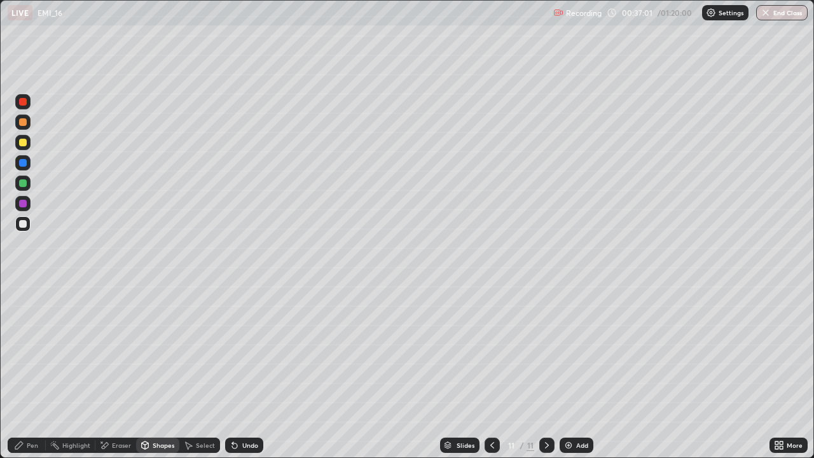
click at [244, 371] on div "Undo" at bounding box center [250, 445] width 16 height 6
click at [32, 371] on div "Pen" at bounding box center [32, 445] width 11 height 6
click at [117, 371] on div "Eraser" at bounding box center [121, 445] width 19 height 6
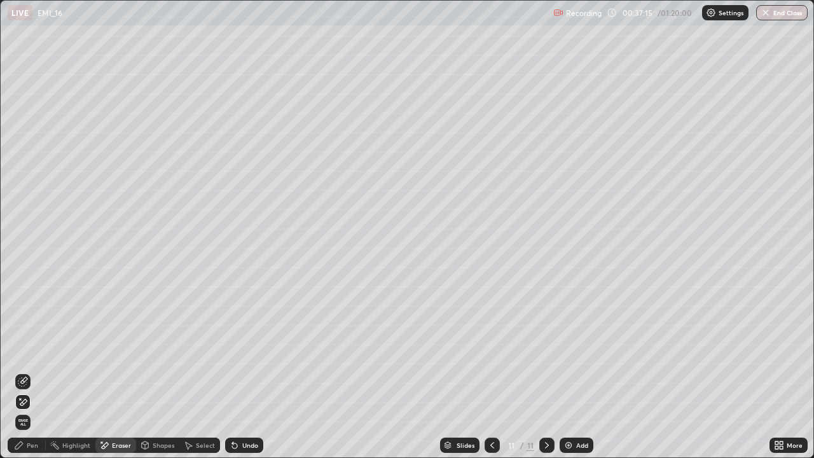
click at [28, 371] on div "Pen" at bounding box center [32, 445] width 11 height 6
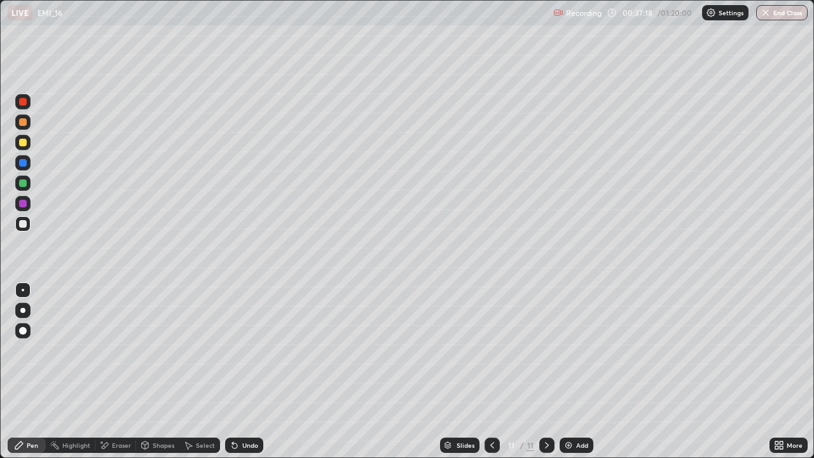
click at [151, 371] on div "Shapes" at bounding box center [157, 444] width 43 height 15
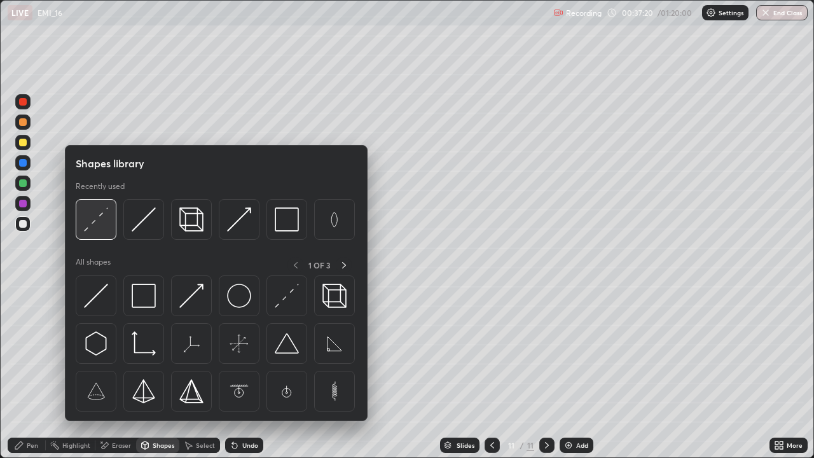
click at [96, 224] on img at bounding box center [96, 219] width 24 height 24
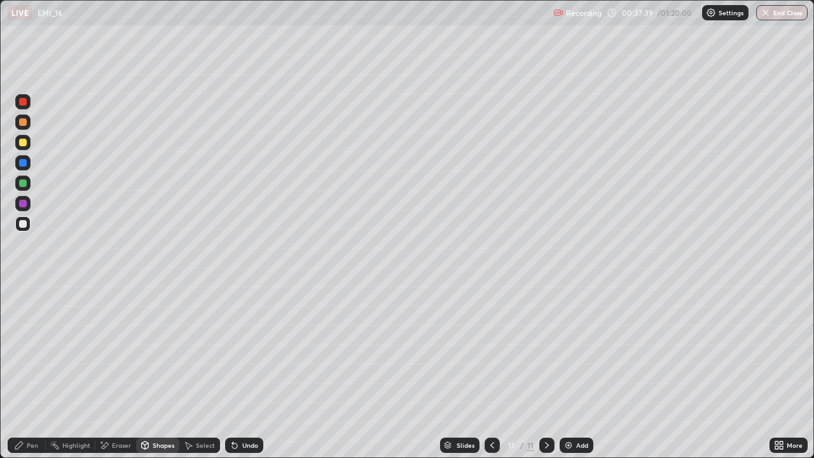
click at [161, 371] on div "Shapes" at bounding box center [164, 445] width 22 height 6
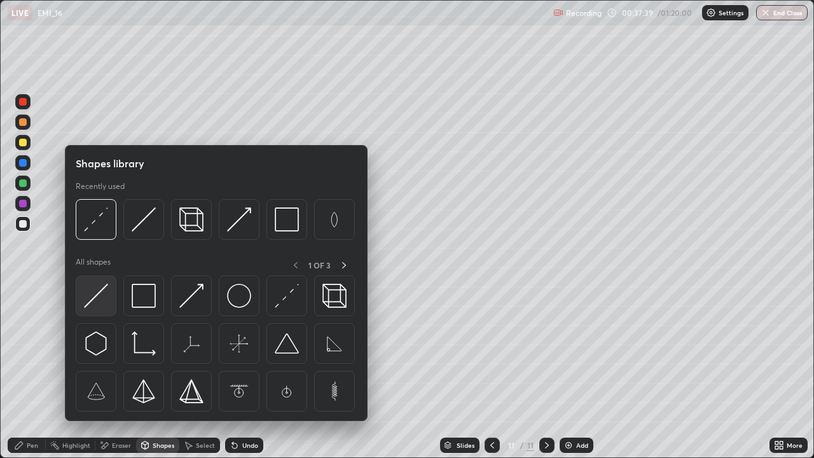
click at [95, 294] on img at bounding box center [96, 295] width 24 height 24
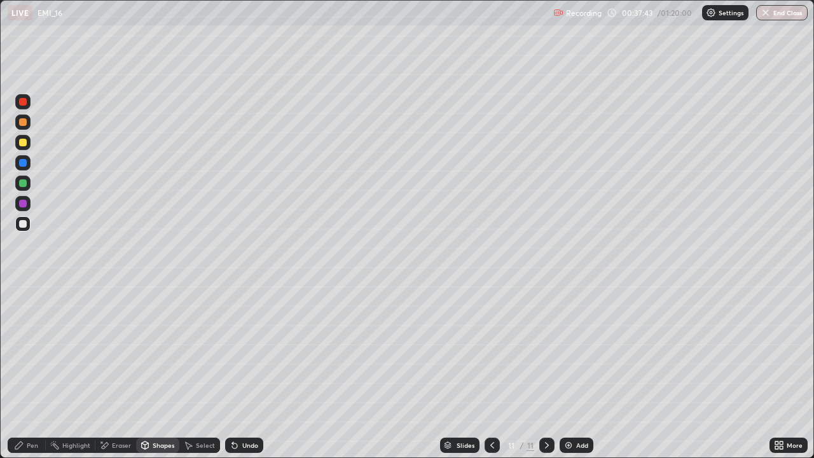
click at [253, 371] on div "Undo" at bounding box center [250, 445] width 16 height 6
click at [243, 371] on div "Undo" at bounding box center [250, 445] width 16 height 6
click at [232, 371] on icon at bounding box center [232, 442] width 1 height 1
click at [32, 371] on div "Pen" at bounding box center [32, 445] width 11 height 6
click at [237, 371] on icon at bounding box center [234, 445] width 10 height 10
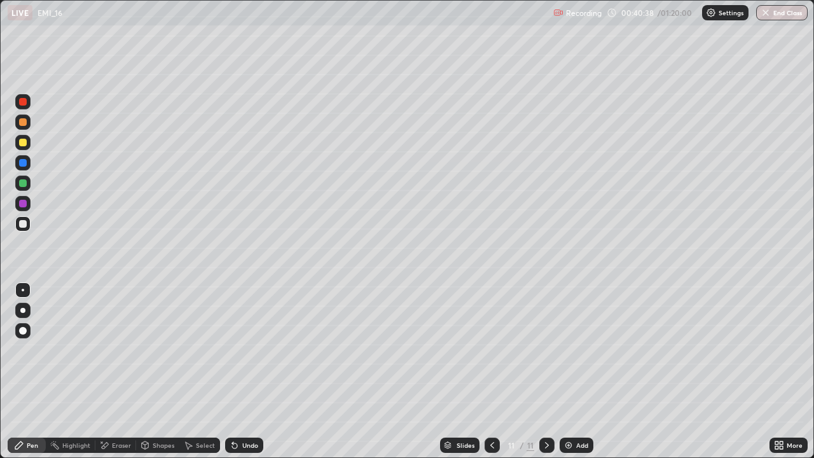
click at [545, 371] on icon at bounding box center [546, 445] width 10 height 10
click at [576, 371] on div "Add" at bounding box center [582, 445] width 12 height 6
click at [242, 371] on div "Undo" at bounding box center [250, 445] width 16 height 6
click at [248, 371] on div "Undo" at bounding box center [250, 445] width 16 height 6
click at [545, 371] on icon at bounding box center [546, 445] width 10 height 10
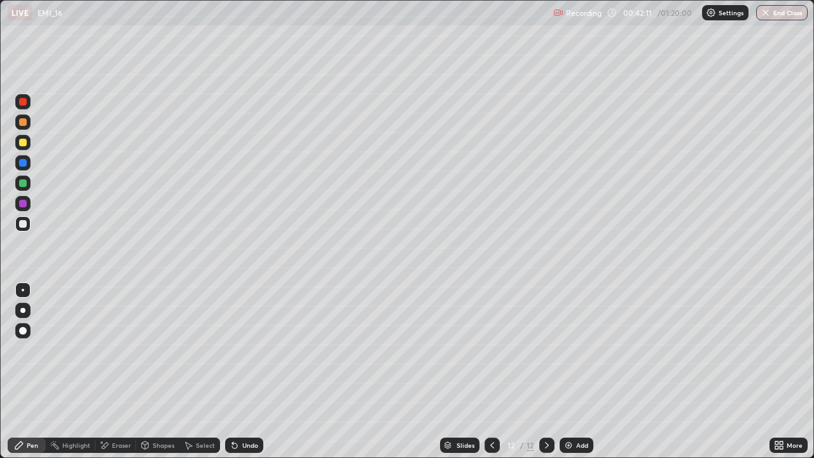
click at [569, 371] on img at bounding box center [568, 445] width 10 height 10
click at [776, 371] on icon at bounding box center [776, 442] width 3 height 3
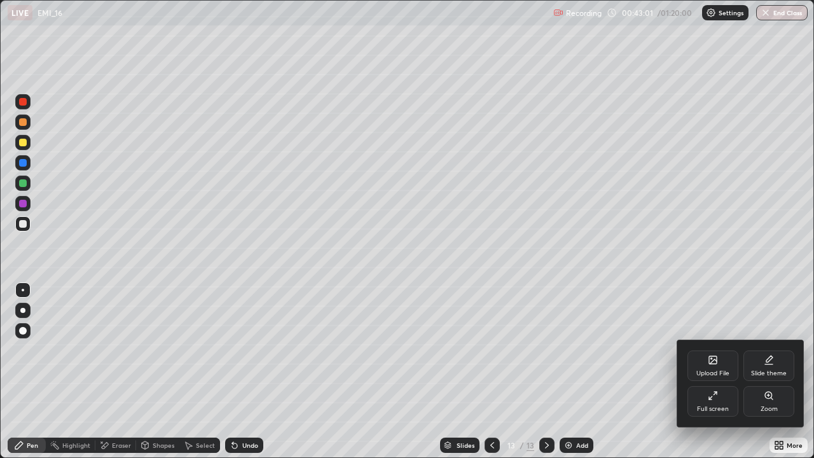
click at [721, 371] on div "Full screen" at bounding box center [712, 401] width 51 height 31
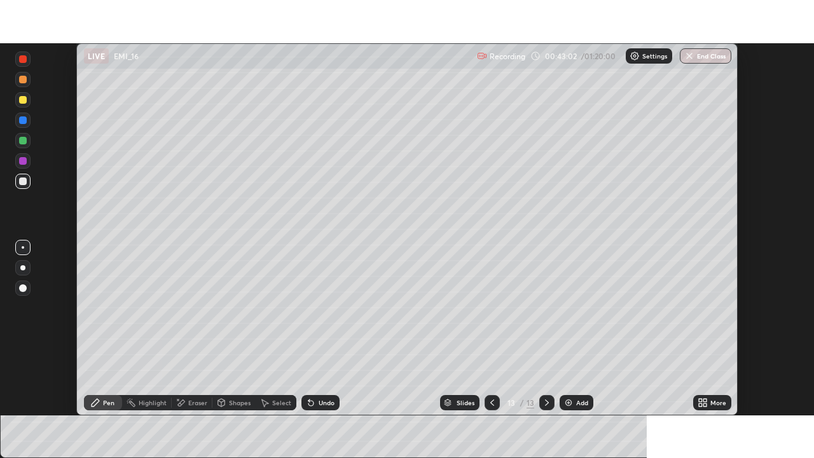
scroll to position [63184, 62742]
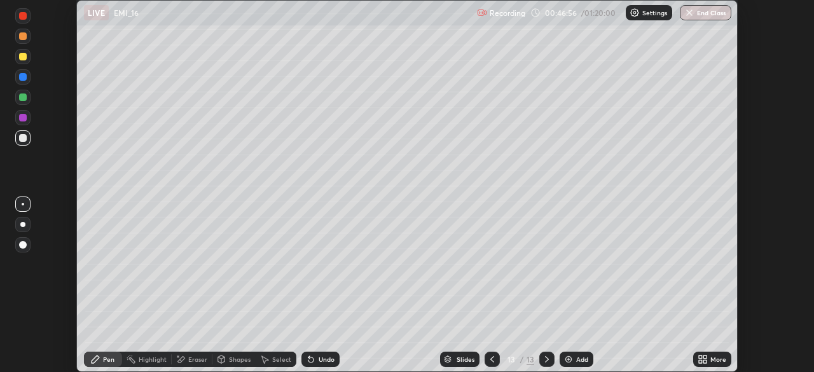
click at [491, 359] on icon at bounding box center [492, 359] width 10 height 10
click at [707, 358] on div "More" at bounding box center [712, 358] width 38 height 15
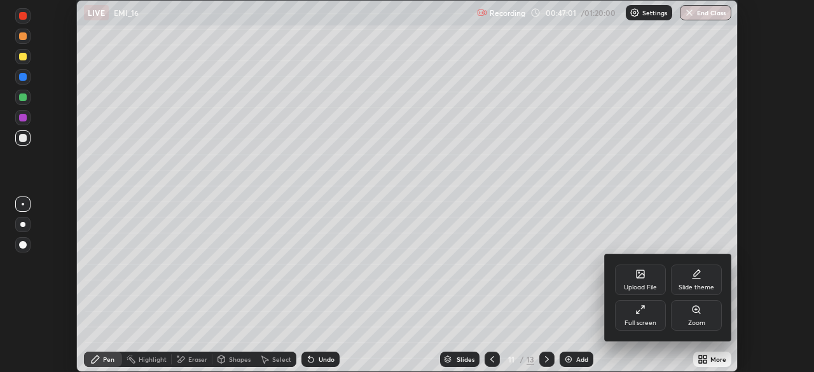
click at [640, 318] on div "Full screen" at bounding box center [640, 315] width 51 height 31
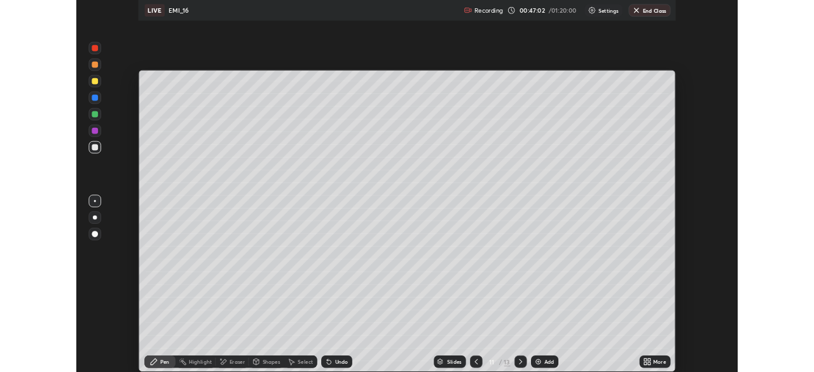
scroll to position [458, 814]
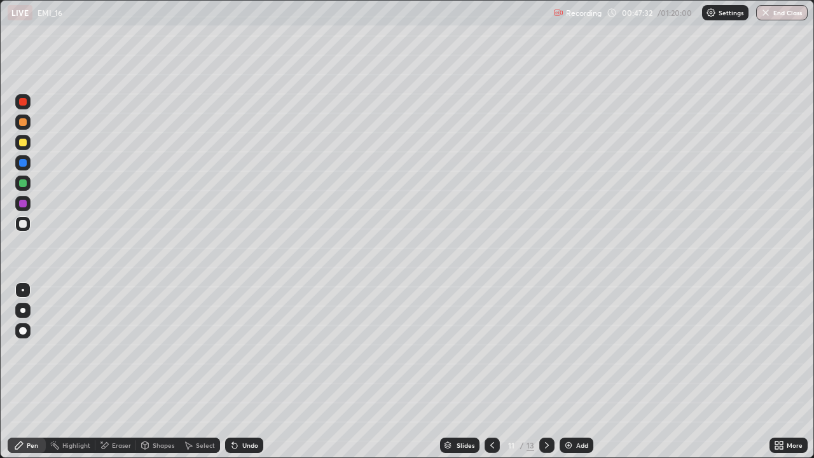
click at [23, 140] on div at bounding box center [23, 143] width 8 height 8
click at [238, 371] on div "Undo" at bounding box center [244, 444] width 38 height 15
click at [242, 371] on div "Undo" at bounding box center [250, 445] width 16 height 6
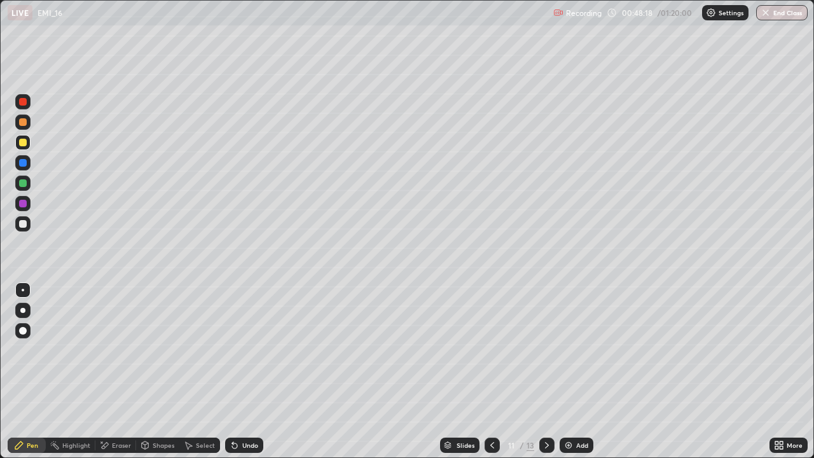
click at [242, 371] on div "Undo" at bounding box center [250, 445] width 16 height 6
click at [243, 371] on div "Undo" at bounding box center [250, 445] width 16 height 6
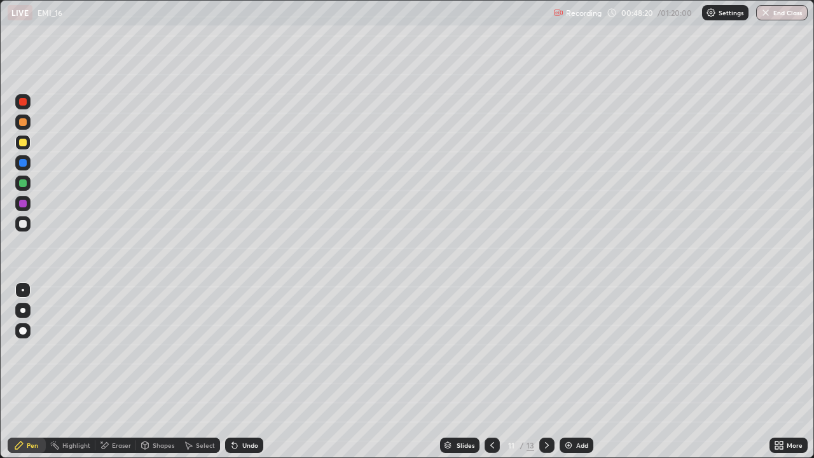
click at [243, 371] on div "Undo" at bounding box center [250, 445] width 16 height 6
click at [244, 371] on div "Undo" at bounding box center [250, 445] width 16 height 6
click at [245, 371] on div "Undo" at bounding box center [250, 445] width 16 height 6
click at [247, 371] on div "Undo" at bounding box center [250, 445] width 16 height 6
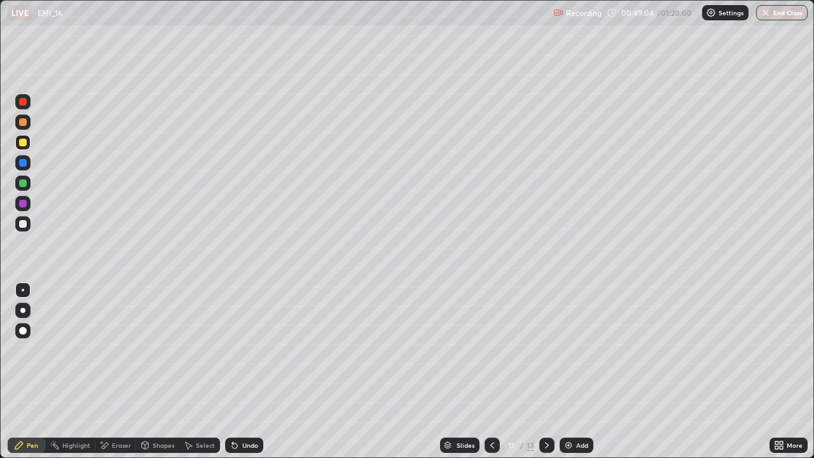
click at [238, 371] on div "Undo" at bounding box center [244, 444] width 38 height 15
click at [242, 371] on div "Undo" at bounding box center [250, 445] width 16 height 6
click at [247, 371] on div "Undo" at bounding box center [250, 445] width 16 height 6
click at [24, 182] on div at bounding box center [23, 183] width 8 height 8
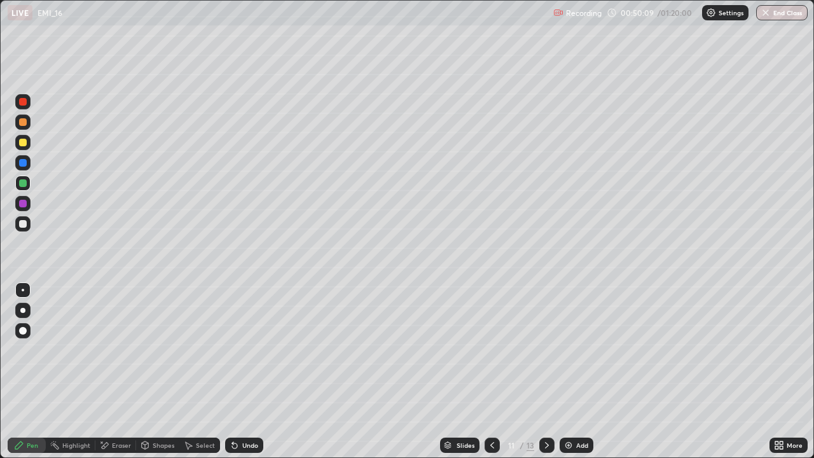
click at [543, 371] on icon at bounding box center [546, 445] width 10 height 10
click at [545, 371] on icon at bounding box center [546, 445] width 10 height 10
click at [571, 371] on img at bounding box center [568, 445] width 10 height 10
click at [489, 371] on icon at bounding box center [492, 445] width 10 height 10
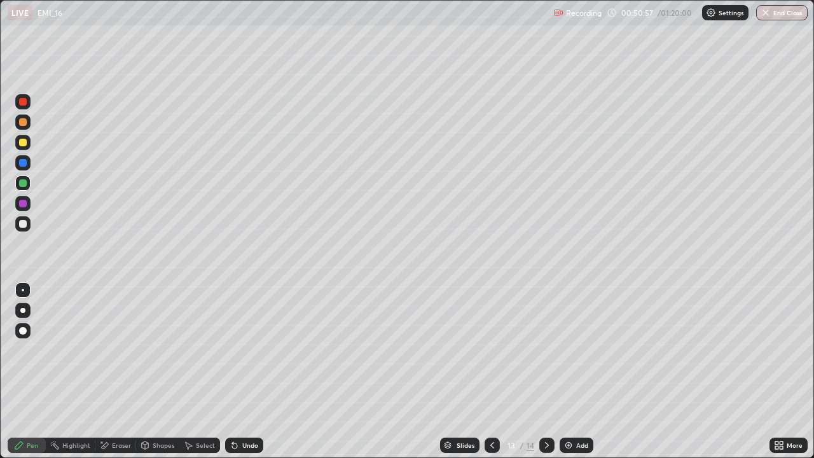
click at [489, 371] on icon at bounding box center [492, 445] width 10 height 10
click at [487, 371] on icon at bounding box center [492, 445] width 10 height 10
click at [545, 371] on icon at bounding box center [546, 445] width 10 height 10
click at [491, 371] on icon at bounding box center [492, 445] width 10 height 10
click at [489, 371] on icon at bounding box center [492, 445] width 10 height 10
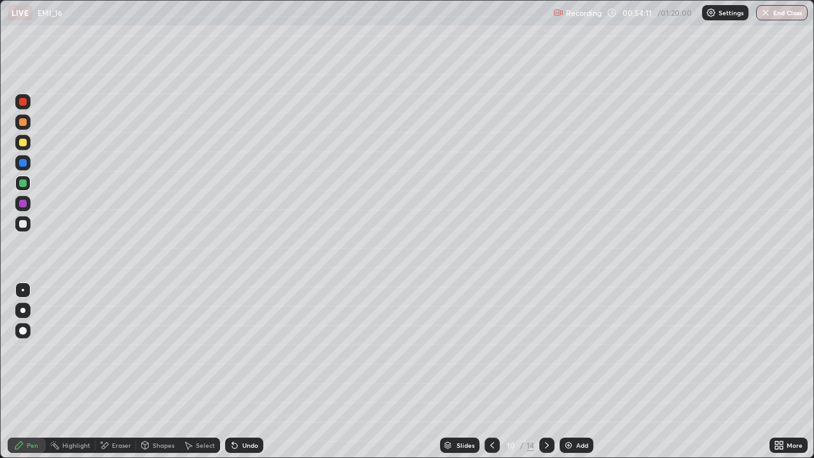
click at [490, 371] on icon at bounding box center [492, 445] width 10 height 10
click at [490, 371] on icon at bounding box center [492, 445] width 4 height 6
click at [543, 371] on icon at bounding box center [546, 445] width 10 height 10
click at [491, 371] on icon at bounding box center [492, 445] width 10 height 10
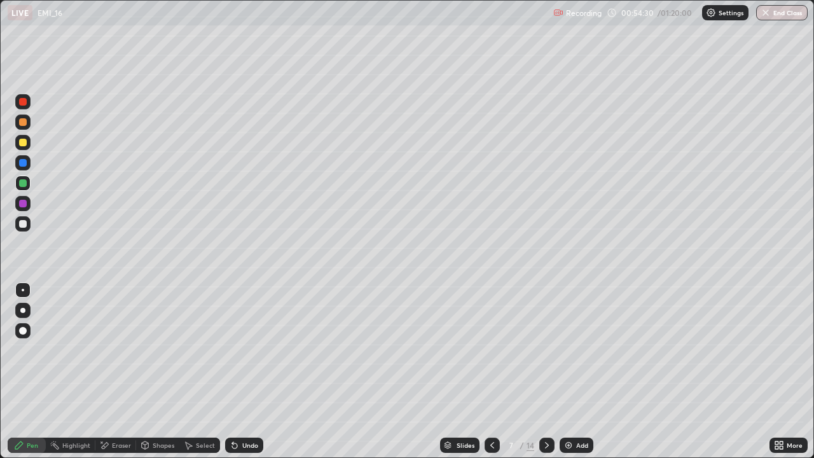
click at [546, 371] on icon at bounding box center [547, 445] width 4 height 6
click at [569, 371] on img at bounding box center [568, 445] width 10 height 10
click at [23, 310] on div at bounding box center [22, 310] width 5 height 5
click at [158, 371] on div "Shapes" at bounding box center [164, 445] width 22 height 6
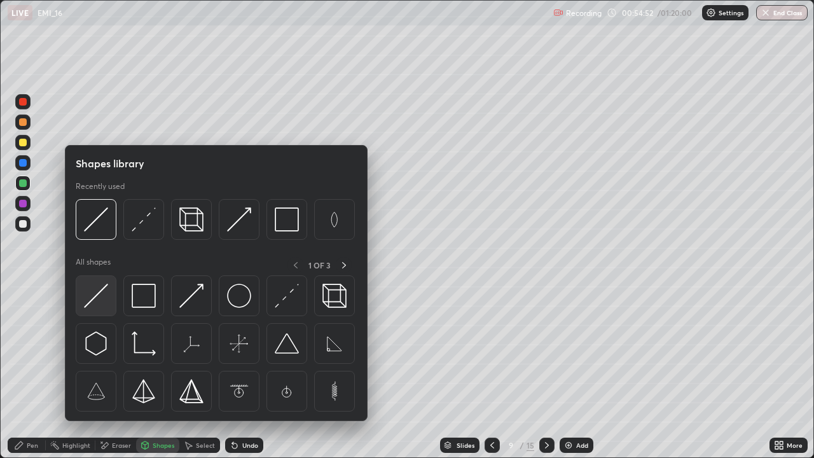
click at [100, 292] on img at bounding box center [96, 295] width 24 height 24
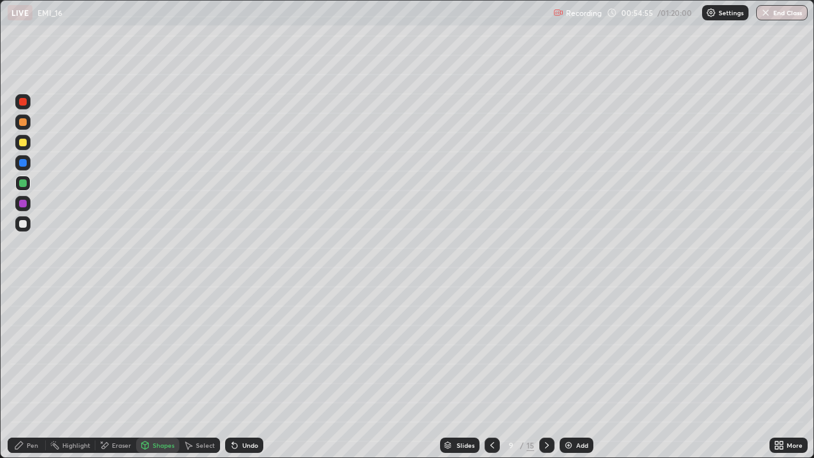
click at [238, 371] on icon at bounding box center [234, 445] width 10 height 10
click at [156, 371] on div "Shapes" at bounding box center [164, 445] width 22 height 6
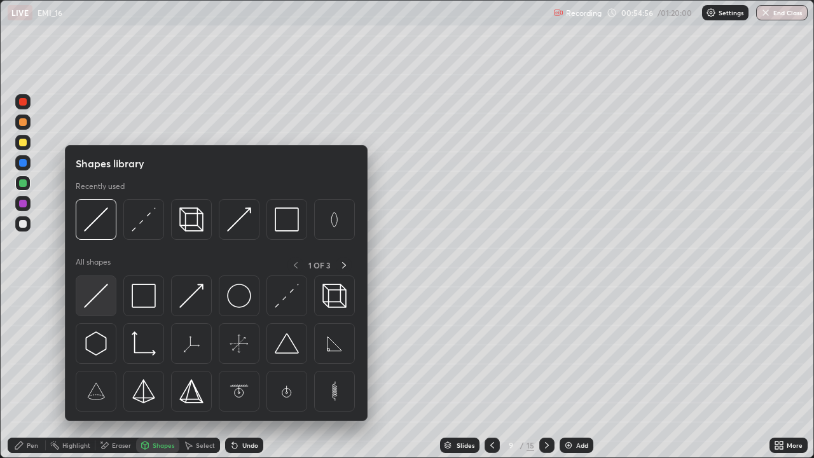
click at [101, 301] on img at bounding box center [96, 295] width 24 height 24
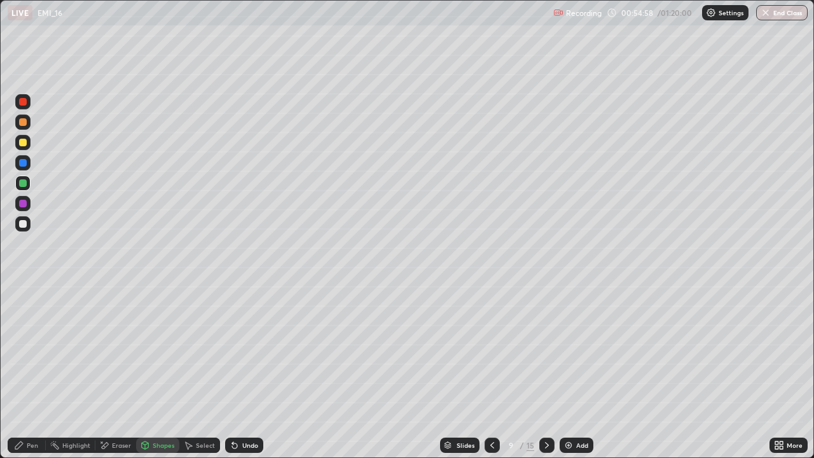
click at [238, 371] on div "Undo" at bounding box center [244, 444] width 38 height 15
click at [23, 225] on div at bounding box center [23, 224] width 8 height 8
click at [232, 371] on icon at bounding box center [234, 445] width 5 height 5
click at [27, 371] on div "Pen" at bounding box center [32, 445] width 11 height 6
click at [239, 371] on div "Undo" at bounding box center [244, 444] width 38 height 15
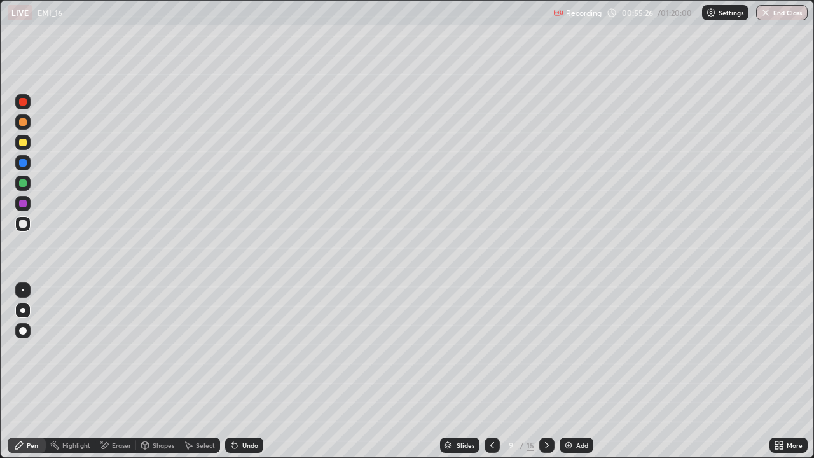
click at [156, 371] on div "Shapes" at bounding box center [164, 445] width 22 height 6
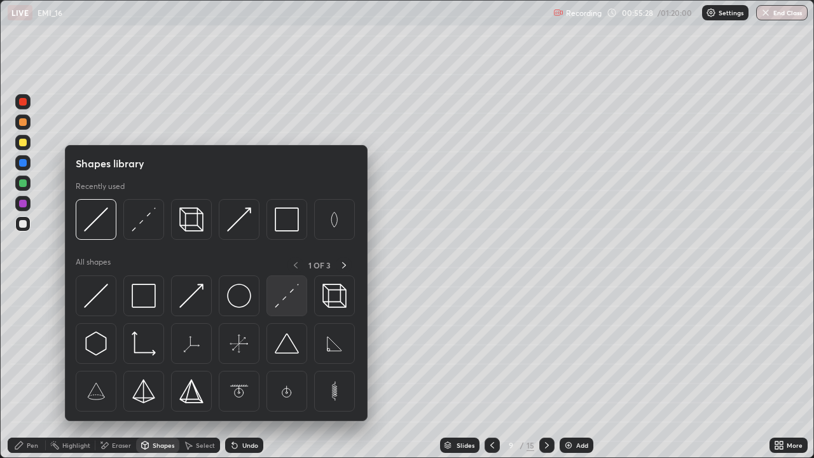
click at [281, 302] on img at bounding box center [287, 295] width 24 height 24
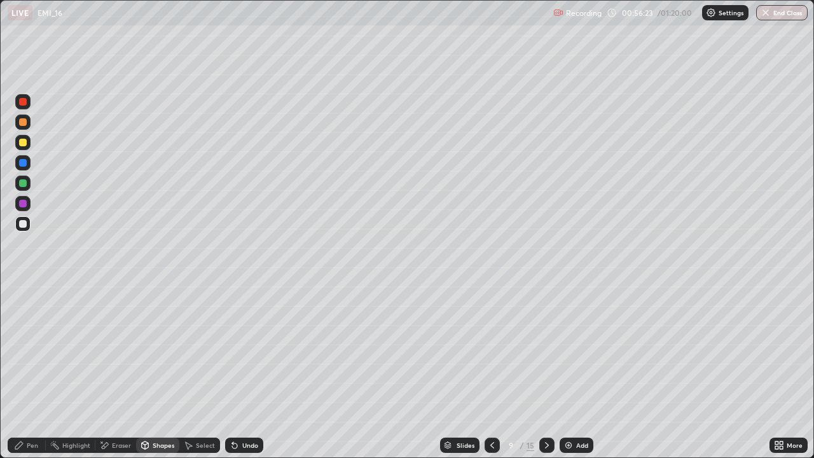
click at [32, 371] on div "Pen" at bounding box center [32, 445] width 11 height 6
click at [252, 371] on div "Undo" at bounding box center [250, 445] width 16 height 6
click at [158, 371] on div "Shapes" at bounding box center [164, 445] width 22 height 6
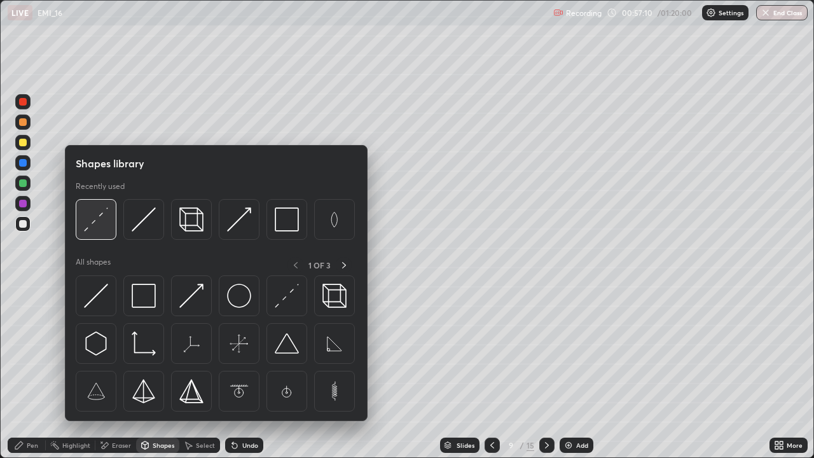
click at [102, 225] on img at bounding box center [96, 219] width 24 height 24
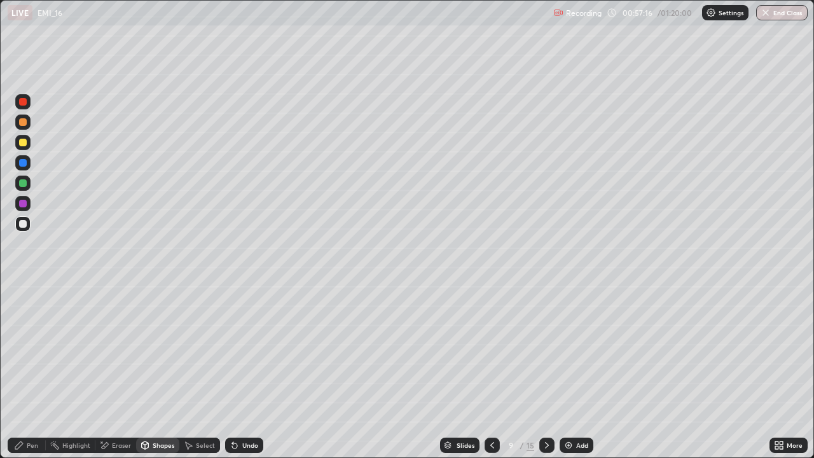
click at [36, 371] on div "Pen" at bounding box center [32, 445] width 11 height 6
click at [250, 371] on div "Undo" at bounding box center [250, 445] width 16 height 6
click at [21, 142] on div at bounding box center [23, 143] width 8 height 8
click at [23, 331] on div at bounding box center [23, 331] width 8 height 8
click at [151, 371] on div "Shapes" at bounding box center [157, 444] width 43 height 15
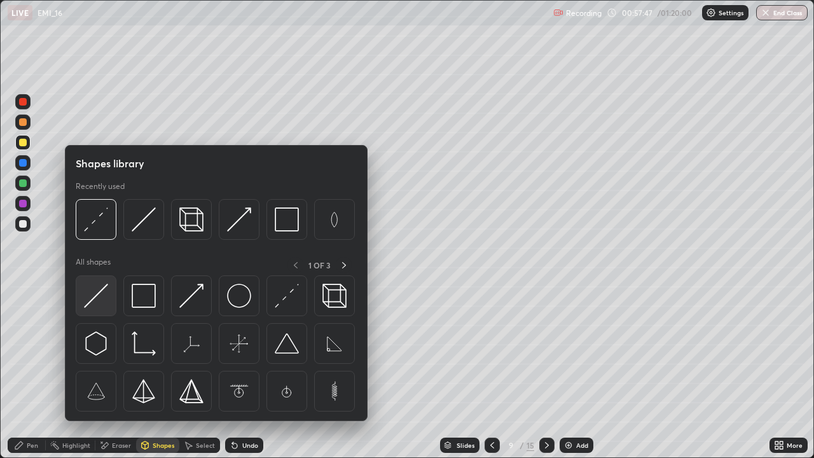
click at [94, 296] on img at bounding box center [96, 295] width 24 height 24
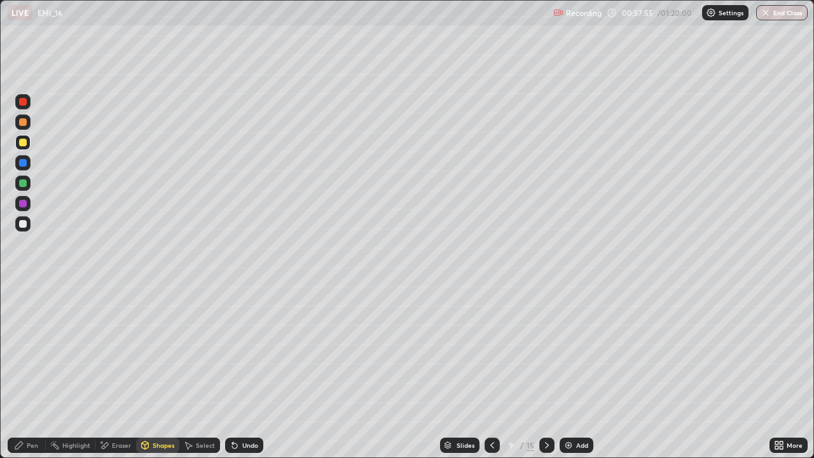
click at [249, 371] on div "Undo" at bounding box center [250, 445] width 16 height 6
click at [23, 225] on div at bounding box center [23, 224] width 8 height 8
click at [24, 371] on div "Pen" at bounding box center [27, 444] width 38 height 15
click at [24, 308] on div at bounding box center [22, 310] width 5 height 5
click at [20, 371] on icon at bounding box center [19, 445] width 10 height 10
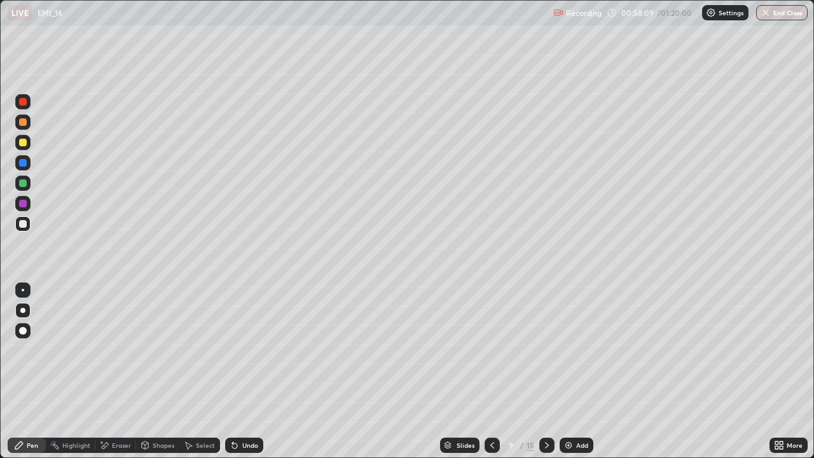
click at [24, 224] on div at bounding box center [23, 224] width 8 height 8
click at [27, 371] on div "Pen" at bounding box center [32, 445] width 11 height 6
click at [21, 181] on div at bounding box center [23, 183] width 8 height 8
click at [155, 371] on div "Shapes" at bounding box center [164, 445] width 22 height 6
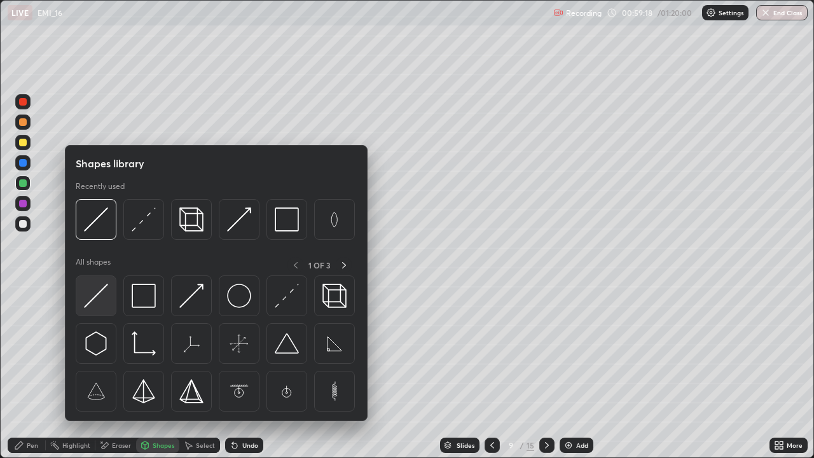
click at [95, 292] on img at bounding box center [96, 295] width 24 height 24
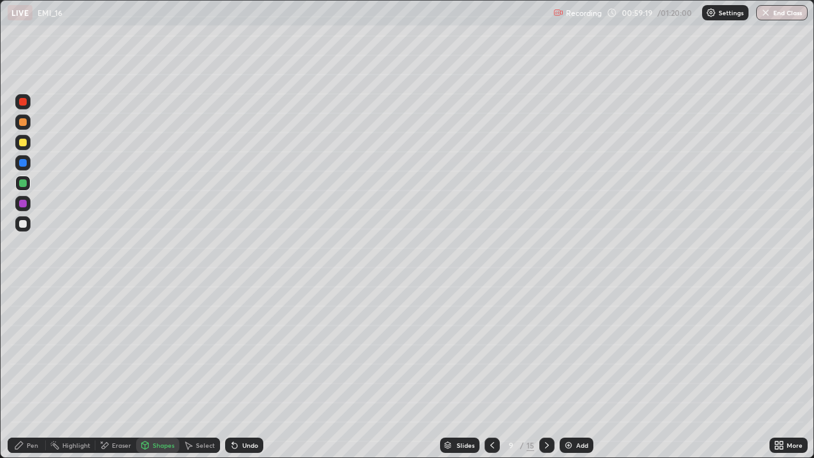
click at [32, 371] on div "Pen" at bounding box center [32, 445] width 11 height 6
click at [23, 290] on div at bounding box center [23, 290] width 3 height 3
click at [151, 371] on div "Shapes" at bounding box center [157, 444] width 43 height 15
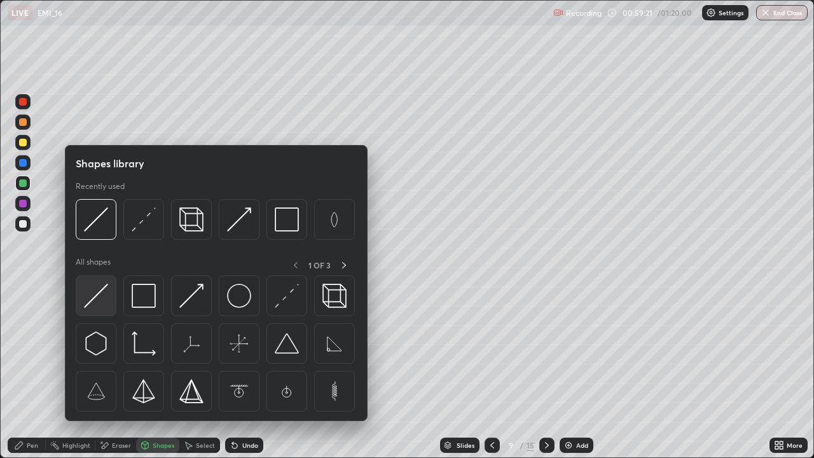
click at [97, 294] on img at bounding box center [96, 295] width 24 height 24
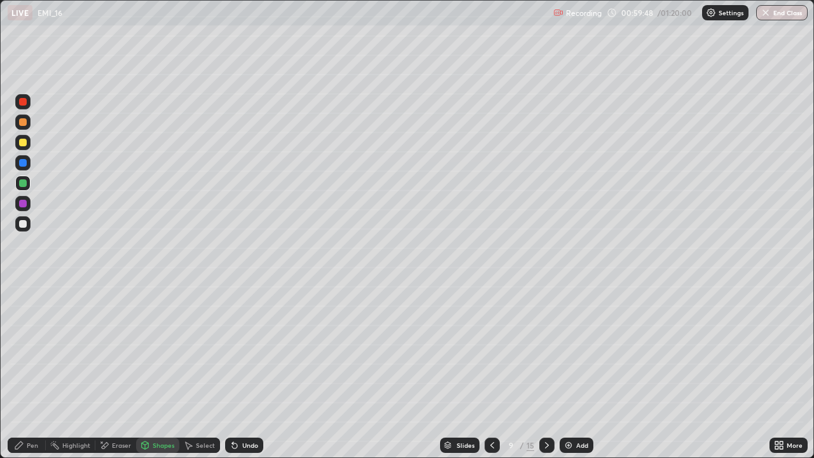
click at [109, 371] on div "Eraser" at bounding box center [115, 444] width 41 height 15
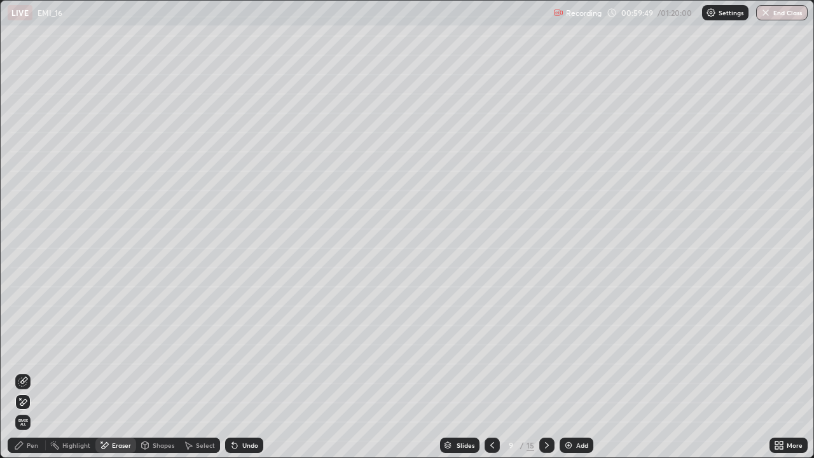
click at [25, 371] on icon at bounding box center [23, 381] width 10 height 10
click at [243, 371] on div "Undo" at bounding box center [250, 445] width 16 height 6
click at [244, 371] on div "Undo" at bounding box center [250, 445] width 16 height 6
click at [243, 371] on div "Undo" at bounding box center [250, 445] width 16 height 6
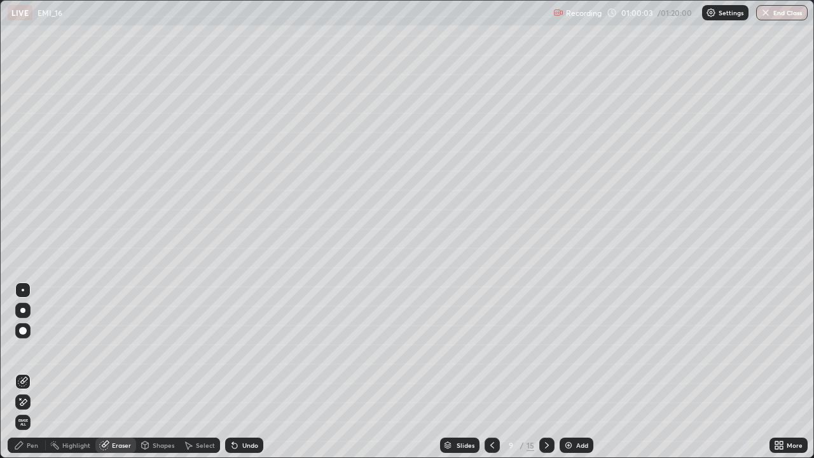
click at [243, 371] on div "Undo" at bounding box center [250, 445] width 16 height 6
click at [244, 371] on div "Undo" at bounding box center [250, 445] width 16 height 6
click at [243, 371] on div "Undo" at bounding box center [250, 445] width 16 height 6
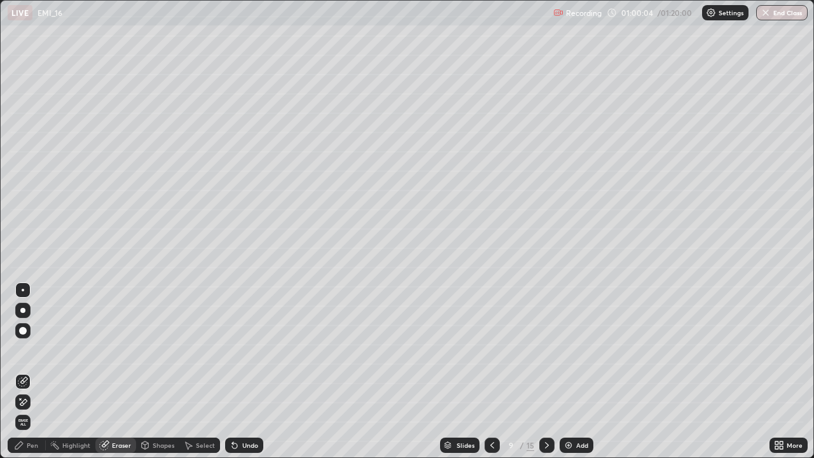
click at [242, 371] on div "Undo" at bounding box center [244, 444] width 38 height 15
click at [243, 371] on div "Undo" at bounding box center [244, 444] width 38 height 15
click at [243, 371] on div "Undo" at bounding box center [250, 445] width 16 height 6
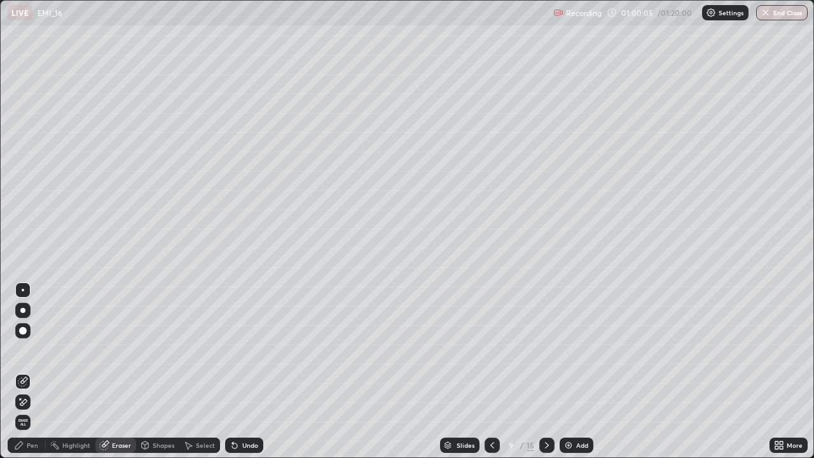
click at [243, 371] on div "Undo" at bounding box center [250, 445] width 16 height 6
click at [244, 371] on div "Undo" at bounding box center [250, 445] width 16 height 6
click at [545, 371] on icon at bounding box center [547, 445] width 4 height 6
click at [491, 371] on icon at bounding box center [492, 445] width 10 height 10
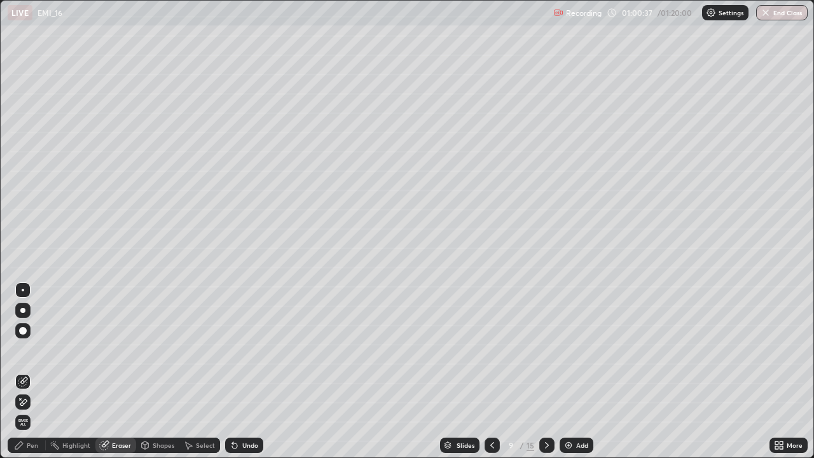
click at [569, 371] on img at bounding box center [568, 445] width 10 height 10
click at [21, 332] on div at bounding box center [23, 331] width 8 height 8
click at [23, 310] on div at bounding box center [22, 310] width 5 height 5
click at [28, 371] on div "Pen" at bounding box center [32, 445] width 11 height 6
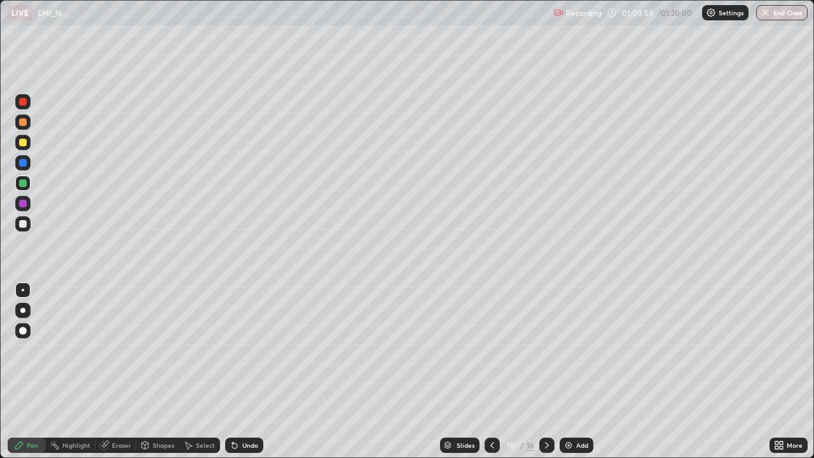
click at [21, 309] on div at bounding box center [22, 310] width 5 height 5
click at [240, 371] on div "Undo" at bounding box center [244, 444] width 38 height 15
click at [243, 371] on div "Undo" at bounding box center [250, 445] width 16 height 6
click at [243, 371] on div "Undo" at bounding box center [244, 444] width 38 height 15
click at [250, 371] on div "Undo" at bounding box center [250, 445] width 16 height 6
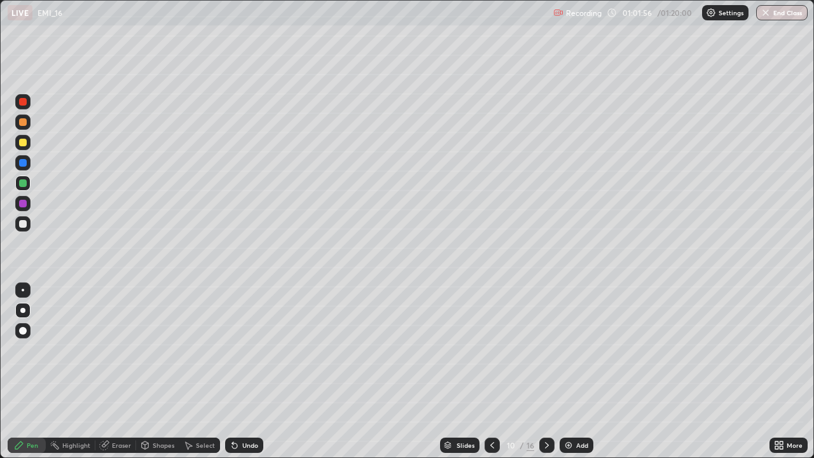
click at [243, 371] on div "Undo" at bounding box center [250, 445] width 16 height 6
click at [238, 371] on div "Undo" at bounding box center [244, 444] width 38 height 15
click at [243, 371] on div "Undo" at bounding box center [250, 445] width 16 height 6
click at [22, 145] on div at bounding box center [23, 143] width 8 height 8
click at [490, 371] on icon at bounding box center [492, 445] width 10 height 10
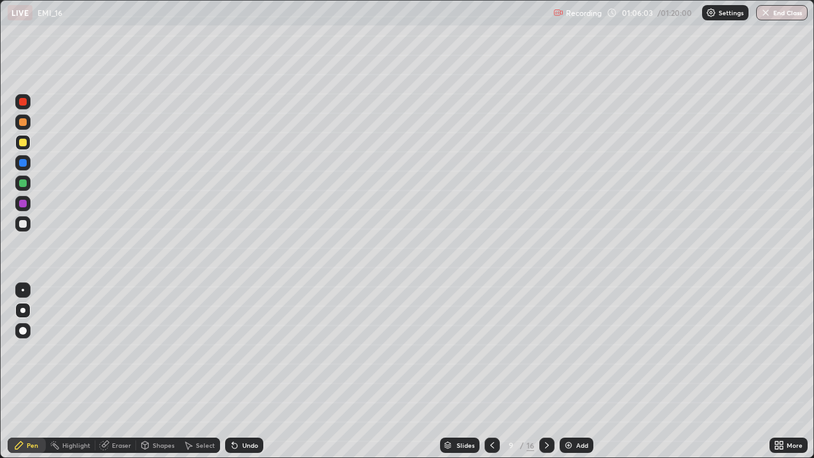
click at [545, 371] on icon at bounding box center [546, 445] width 10 height 10
click at [22, 223] on div at bounding box center [23, 224] width 8 height 8
click at [22, 182] on div at bounding box center [23, 183] width 8 height 8
click at [23, 144] on div at bounding box center [23, 143] width 8 height 8
click at [577, 371] on div "Add" at bounding box center [576, 444] width 34 height 15
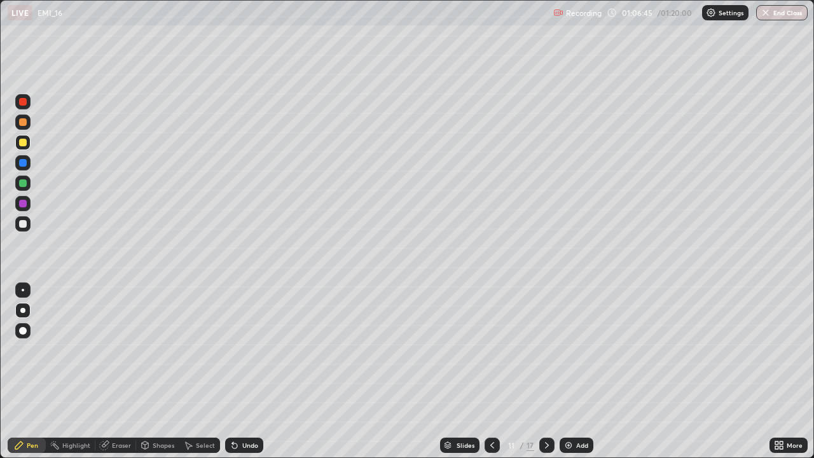
click at [244, 371] on div "Undo" at bounding box center [250, 445] width 16 height 6
click at [242, 371] on div "Undo" at bounding box center [250, 445] width 16 height 6
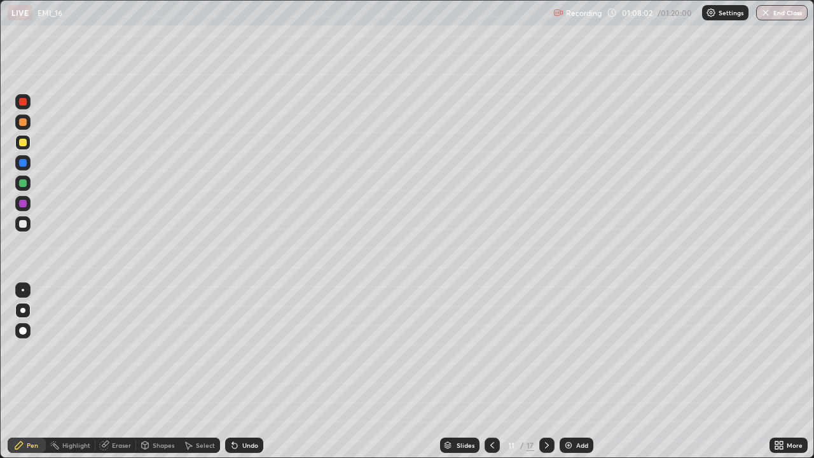
click at [242, 371] on div "Undo" at bounding box center [250, 445] width 16 height 6
click at [245, 371] on div "Undo" at bounding box center [244, 444] width 38 height 15
click at [248, 371] on div "Undo" at bounding box center [244, 444] width 38 height 15
click at [247, 371] on div "Undo" at bounding box center [244, 444] width 38 height 15
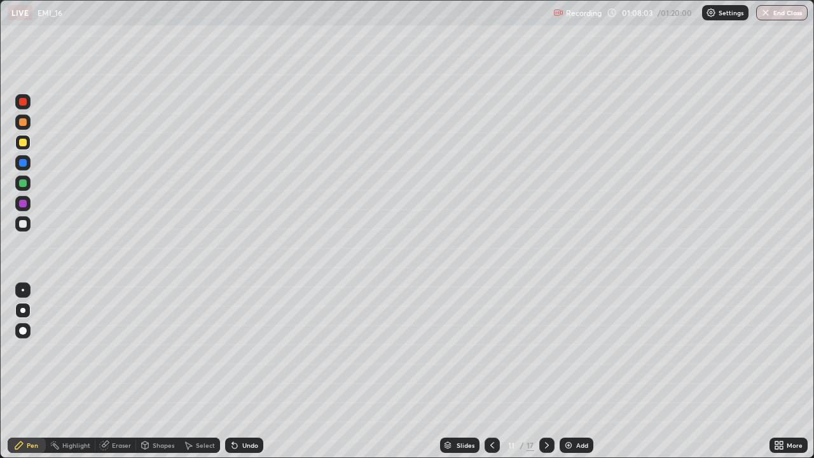
click at [247, 371] on div "Undo" at bounding box center [244, 444] width 38 height 15
click at [248, 371] on div "Undo" at bounding box center [244, 444] width 38 height 15
click at [22, 182] on div at bounding box center [23, 183] width 8 height 8
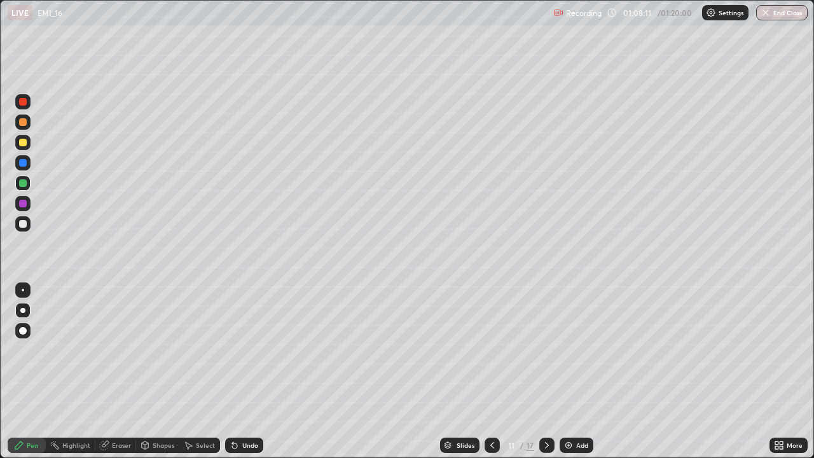
click at [25, 145] on div at bounding box center [23, 143] width 8 height 8
click at [114, 371] on div "Eraser" at bounding box center [121, 445] width 19 height 6
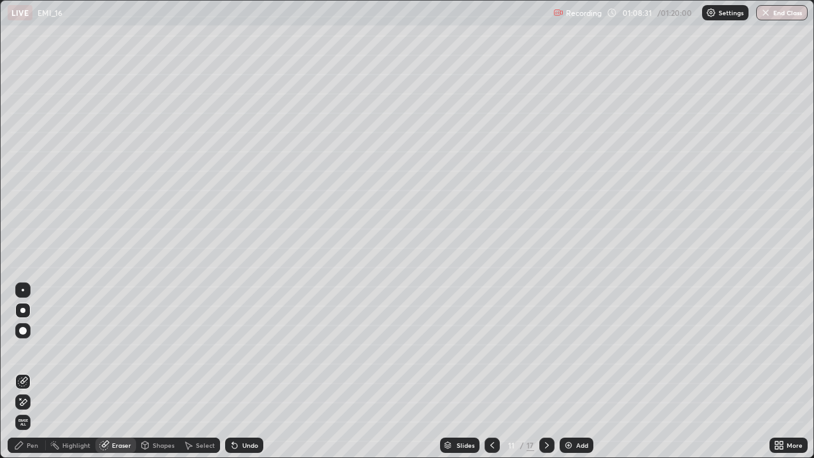
click at [20, 371] on icon at bounding box center [20, 398] width 1 height 1
click at [28, 371] on div "Pen" at bounding box center [32, 445] width 11 height 6
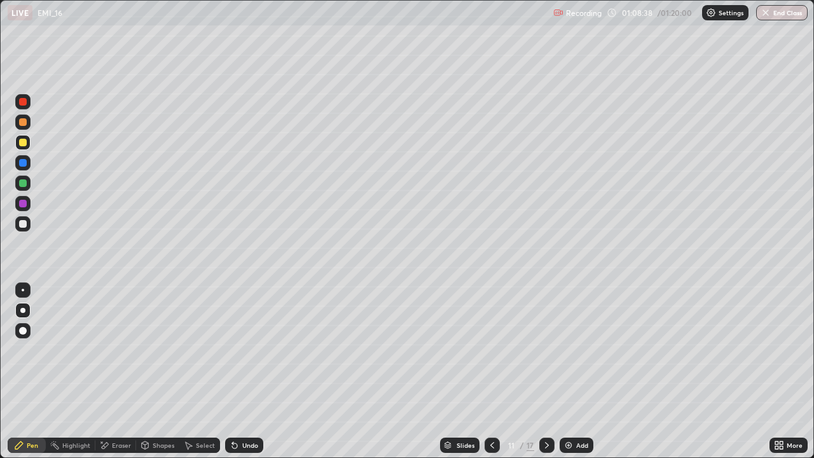
click at [119, 371] on div "Eraser" at bounding box center [121, 445] width 19 height 6
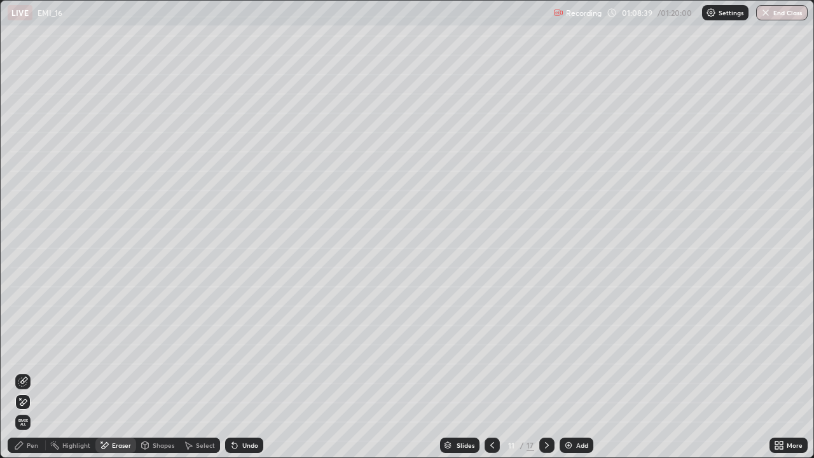
click at [151, 371] on div "Shapes" at bounding box center [157, 444] width 43 height 15
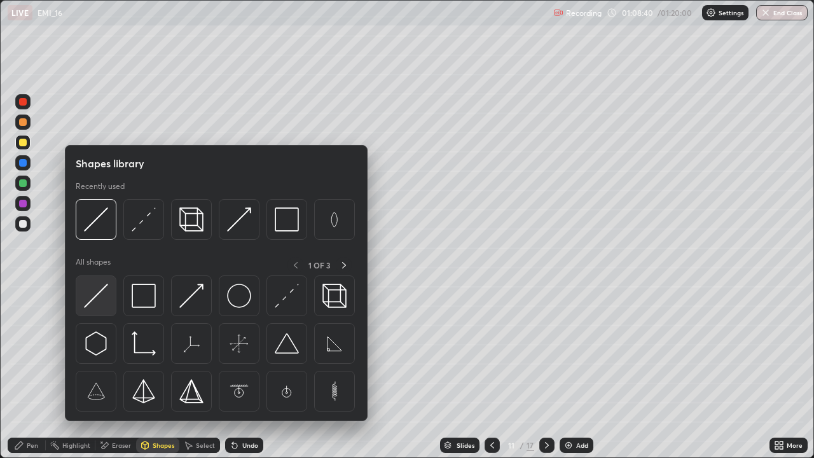
click at [94, 296] on img at bounding box center [96, 295] width 24 height 24
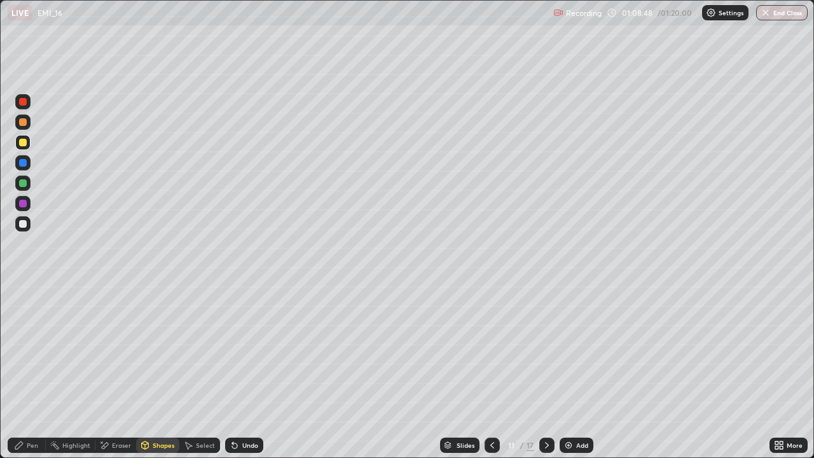
click at [156, 371] on div "Shapes" at bounding box center [164, 445] width 22 height 6
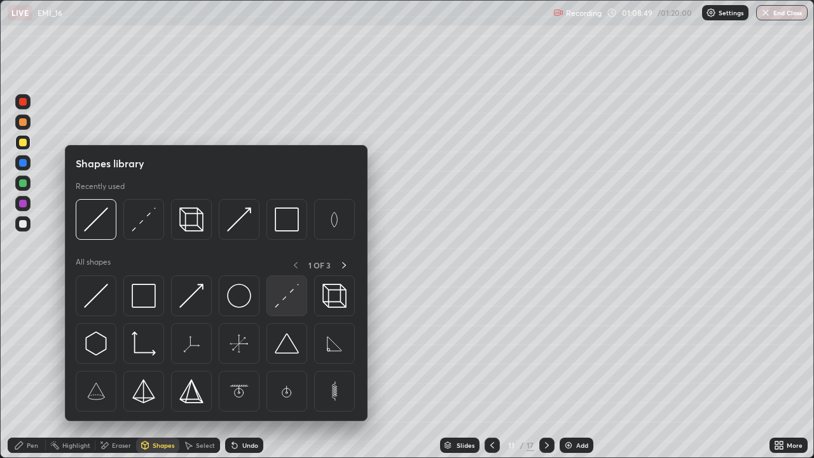
click at [284, 302] on img at bounding box center [287, 295] width 24 height 24
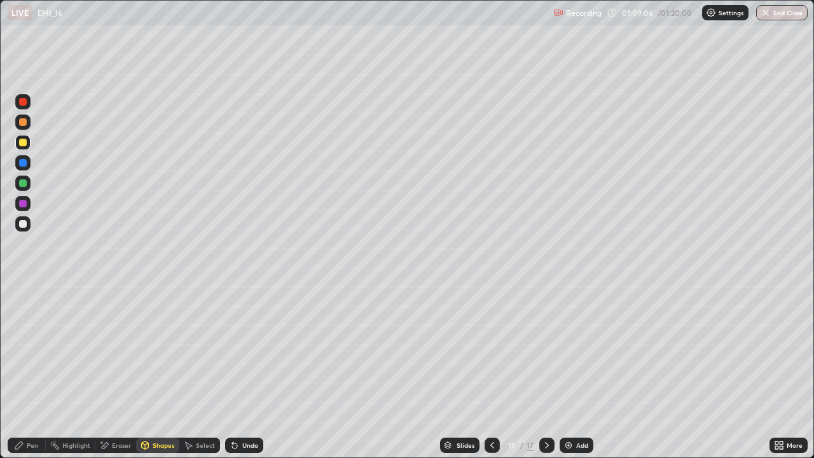
click at [249, 371] on div "Undo" at bounding box center [250, 445] width 16 height 6
click at [246, 371] on div "Undo" at bounding box center [250, 445] width 16 height 6
click at [164, 371] on div "Shapes" at bounding box center [157, 444] width 43 height 15
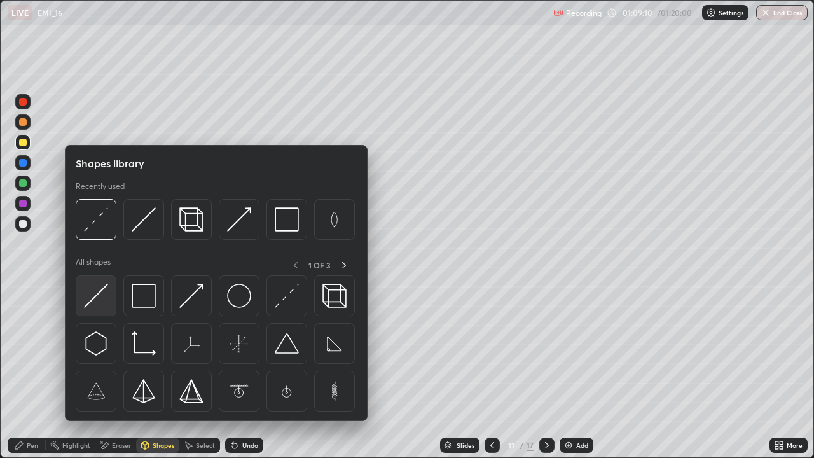
click at [100, 302] on img at bounding box center [96, 295] width 24 height 24
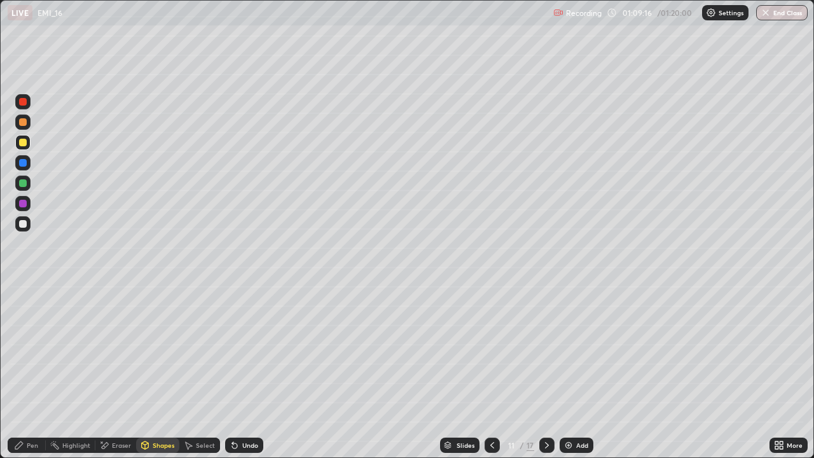
click at [247, 371] on div "Undo" at bounding box center [250, 445] width 16 height 6
click at [161, 371] on div "Shapes" at bounding box center [164, 445] width 22 height 6
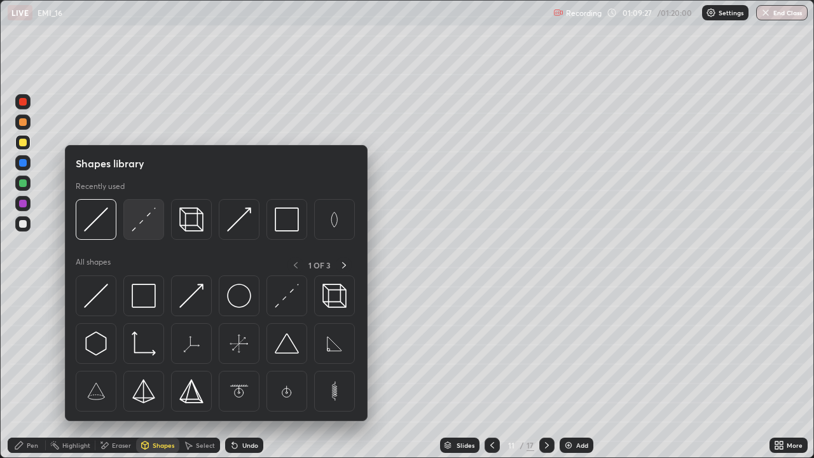
click at [136, 226] on img at bounding box center [144, 219] width 24 height 24
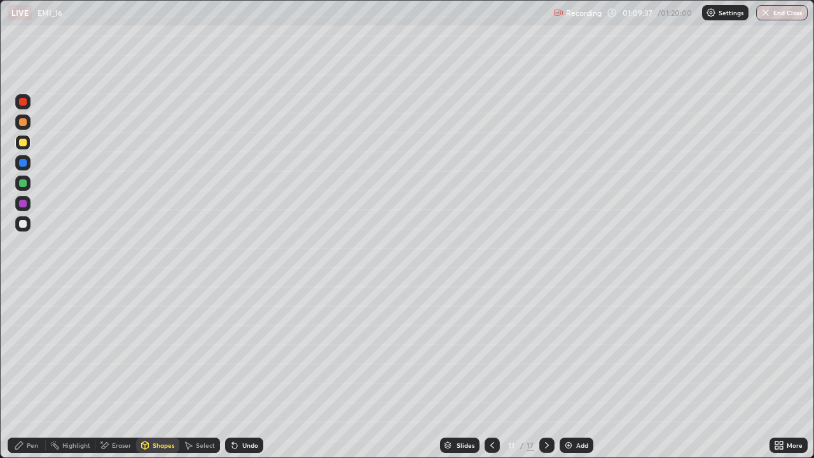
click at [151, 371] on div "Shapes" at bounding box center [157, 444] width 43 height 15
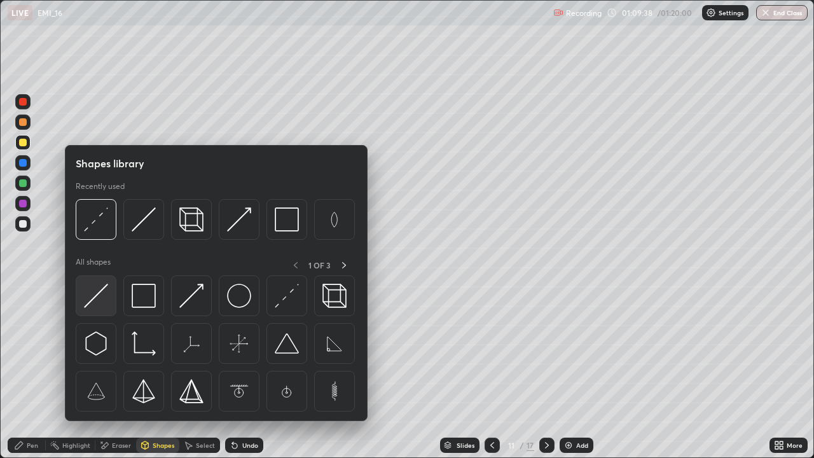
click at [95, 299] on img at bounding box center [96, 295] width 24 height 24
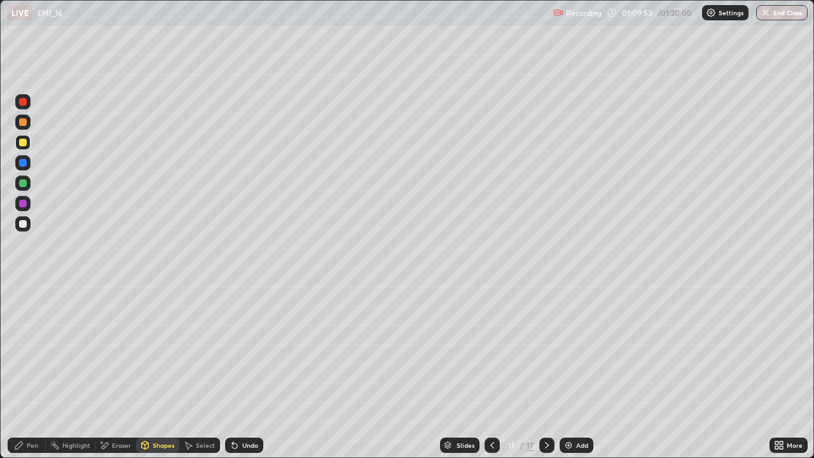
click at [34, 371] on div "Pen" at bounding box center [27, 444] width 38 height 15
click at [246, 371] on div "Undo" at bounding box center [250, 445] width 16 height 6
click at [242, 371] on div "Undo" at bounding box center [244, 444] width 38 height 15
click at [240, 371] on div "Undo" at bounding box center [244, 444] width 38 height 15
click at [244, 371] on div "Undo" at bounding box center [244, 444] width 38 height 15
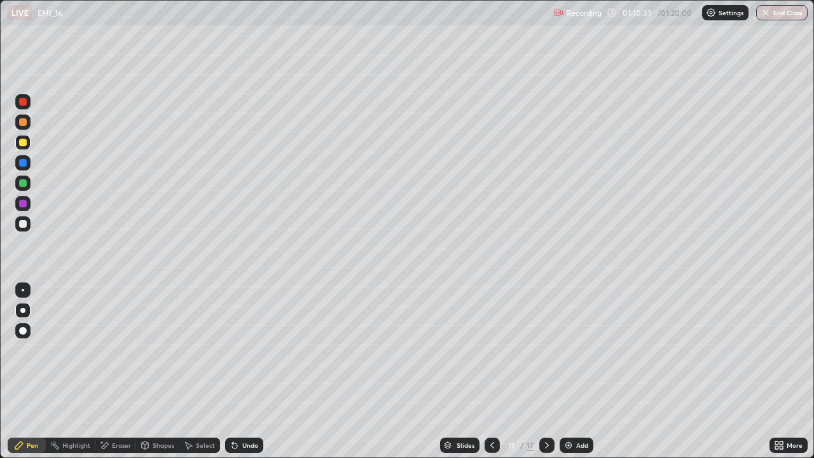
click at [238, 371] on icon at bounding box center [234, 445] width 10 height 10
click at [242, 371] on div "Undo" at bounding box center [250, 445] width 16 height 6
click at [574, 371] on div "Add" at bounding box center [576, 444] width 34 height 15
click at [491, 371] on icon at bounding box center [492, 445] width 10 height 10
click at [24, 184] on div at bounding box center [23, 183] width 8 height 8
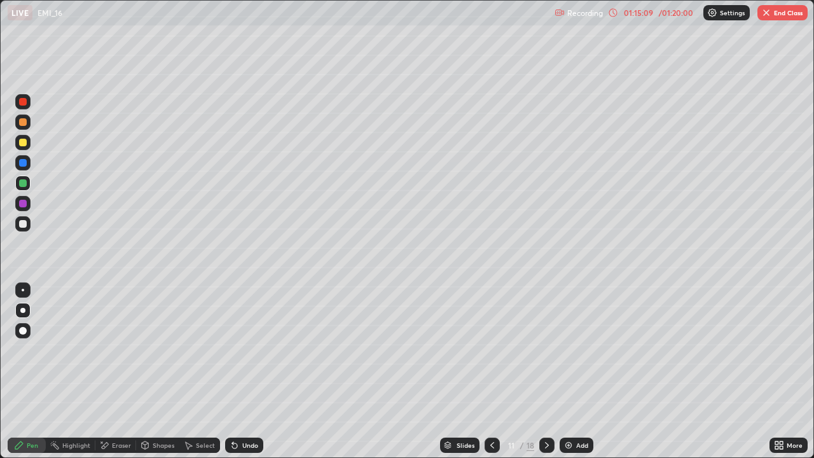
click at [244, 371] on div "Undo" at bounding box center [250, 445] width 16 height 6
click at [786, 17] on button "End Class" at bounding box center [782, 12] width 50 height 15
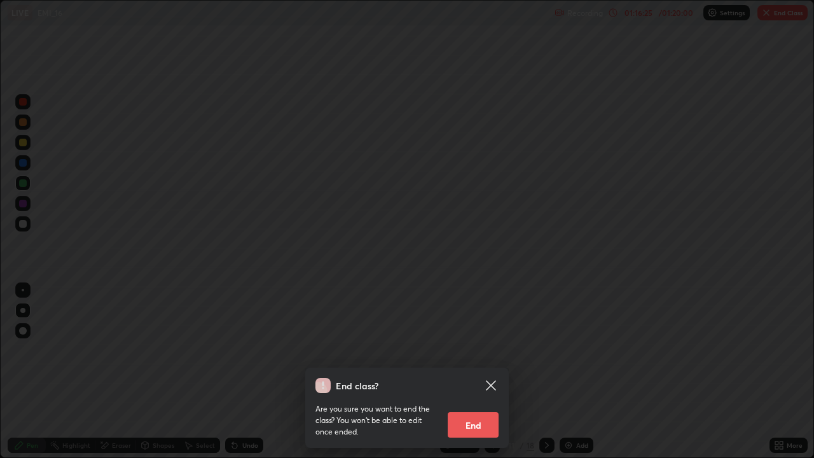
click at [475, 371] on button "End" at bounding box center [472, 424] width 51 height 25
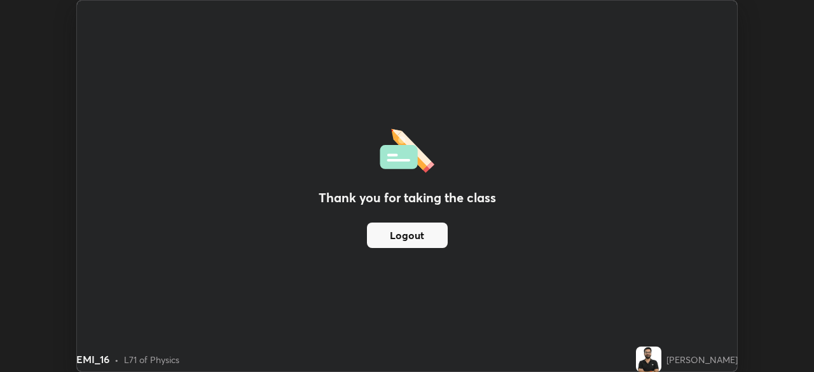
scroll to position [63184, 62742]
